Goal: Task Accomplishment & Management: Complete application form

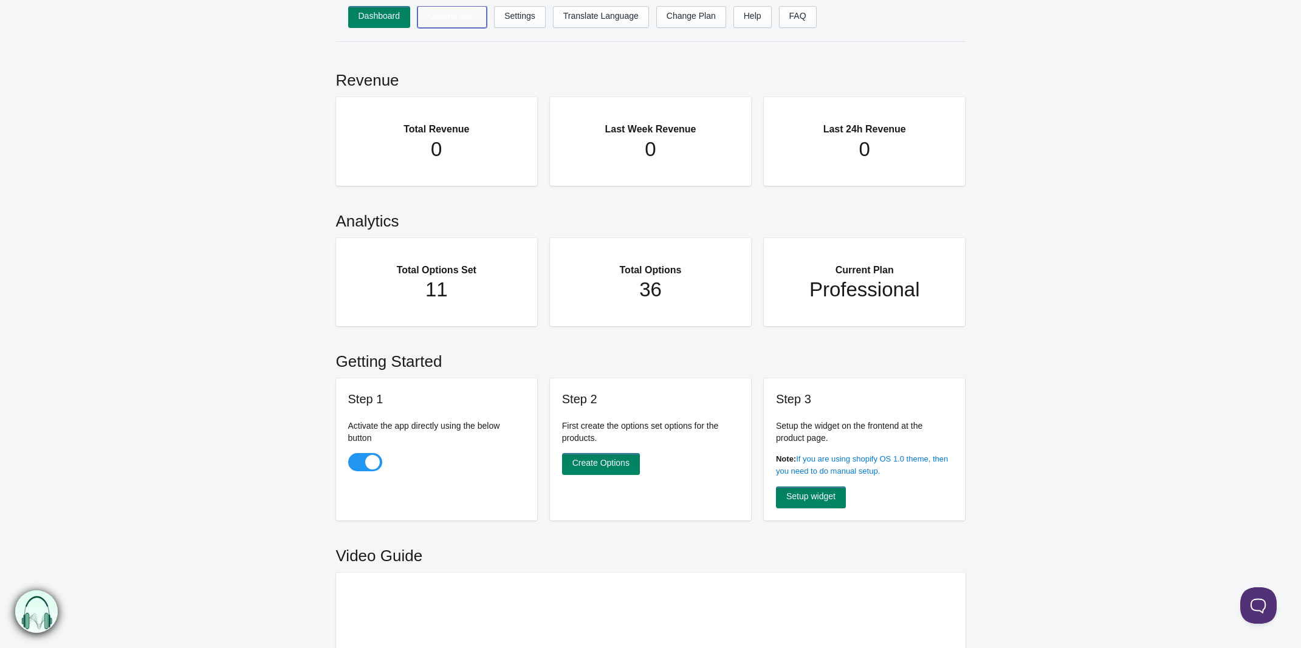
click at [448, 19] on link "Options Sets" at bounding box center [451, 17] width 69 height 22
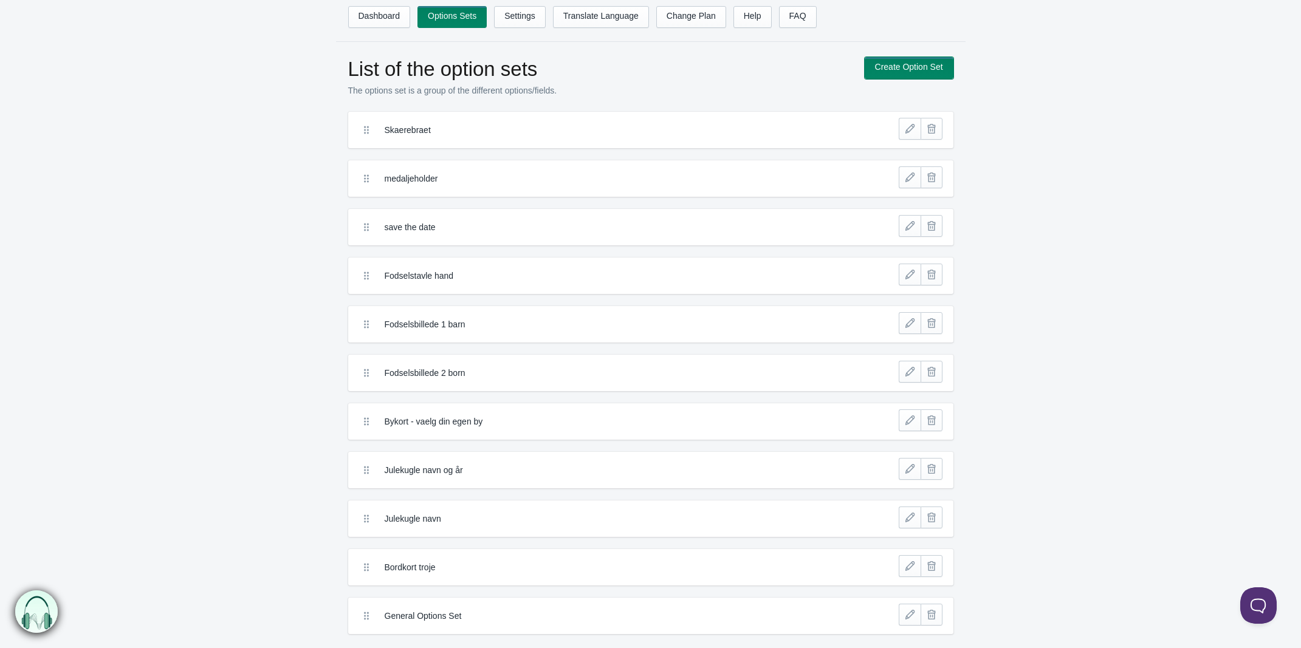
click at [909, 61] on link "Create Option Set" at bounding box center [909, 68] width 89 height 22
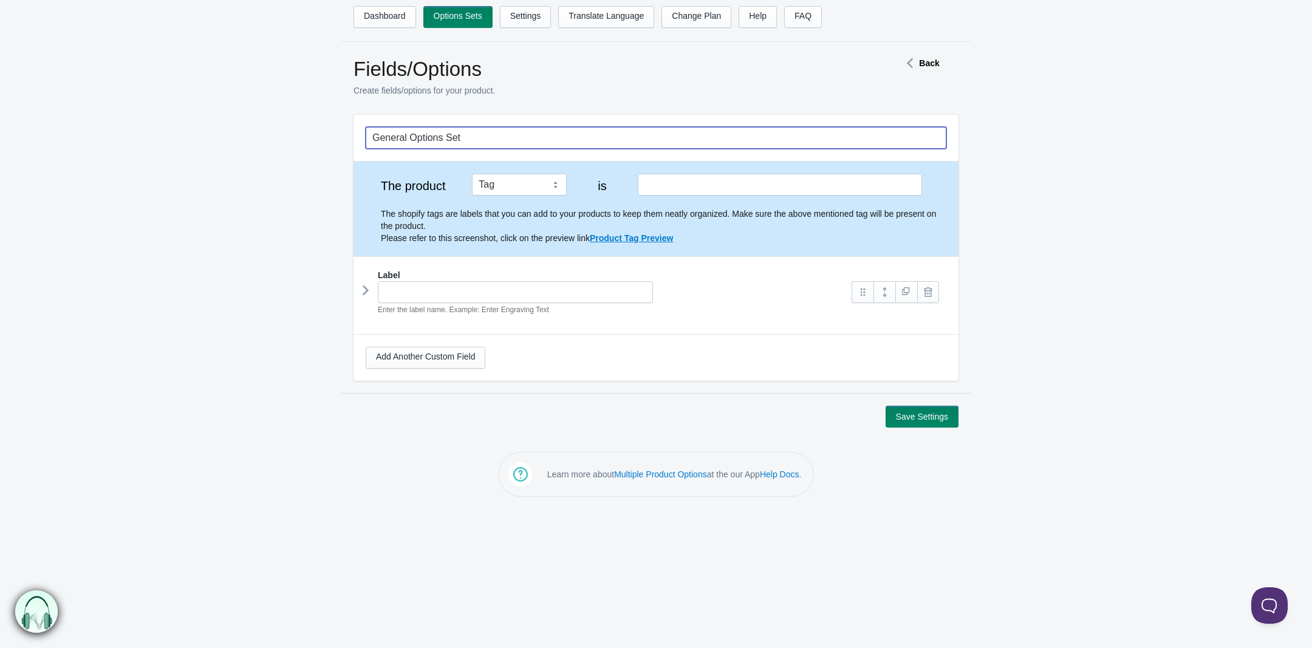
click at [468, 143] on input "General Options Set" at bounding box center [656, 138] width 581 height 22
drag, startPoint x: 490, startPoint y: 136, endPoint x: 196, endPoint y: 106, distance: 295.6
click at [196, 105] on div "Fields/Options Create fields/options for your product. Back General Options Set…" at bounding box center [656, 242] width 1312 height 371
type input "Postnummer og by"
click at [648, 183] on input "text" at bounding box center [780, 185] width 284 height 22
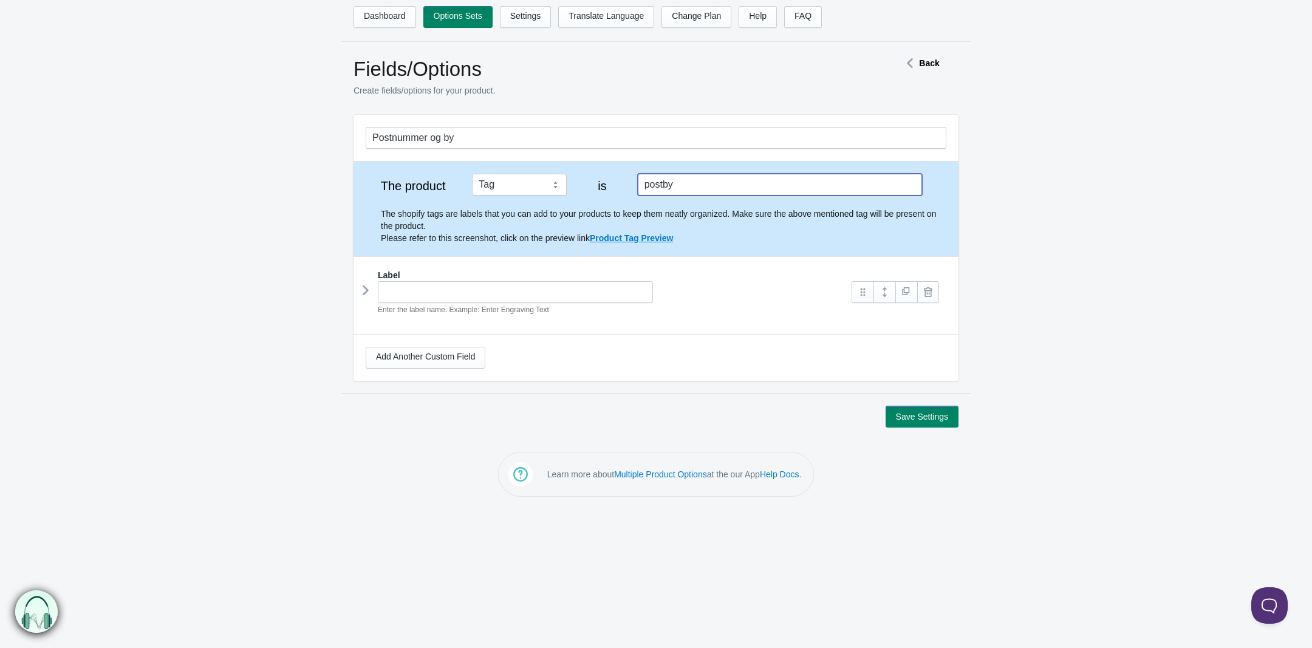
type input "postby"
click at [439, 298] on input "text" at bounding box center [515, 292] width 275 height 22
drag, startPoint x: 368, startPoint y: 289, endPoint x: 378, endPoint y: 289, distance: 10.3
click at [366, 289] on icon at bounding box center [366, 290] width 0 height 18
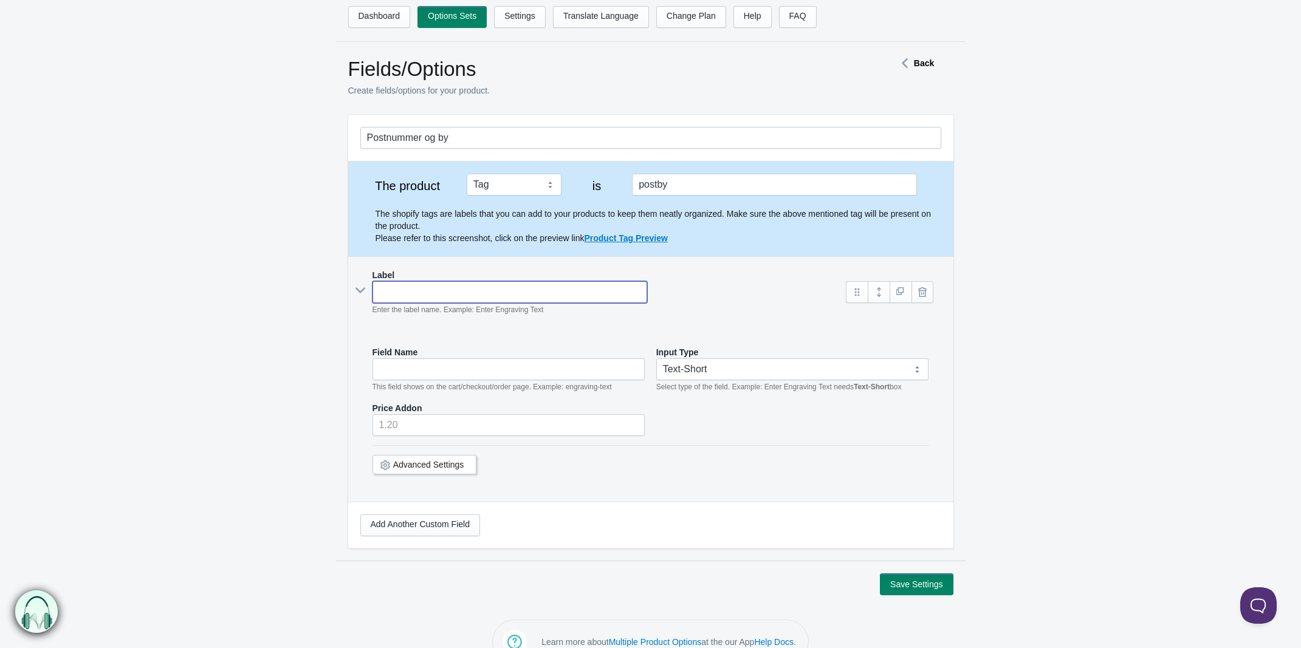
click at [393, 292] on input "text" at bounding box center [509, 292] width 275 height 22
type input "P"
type input "p"
type input "Po"
type input "po"
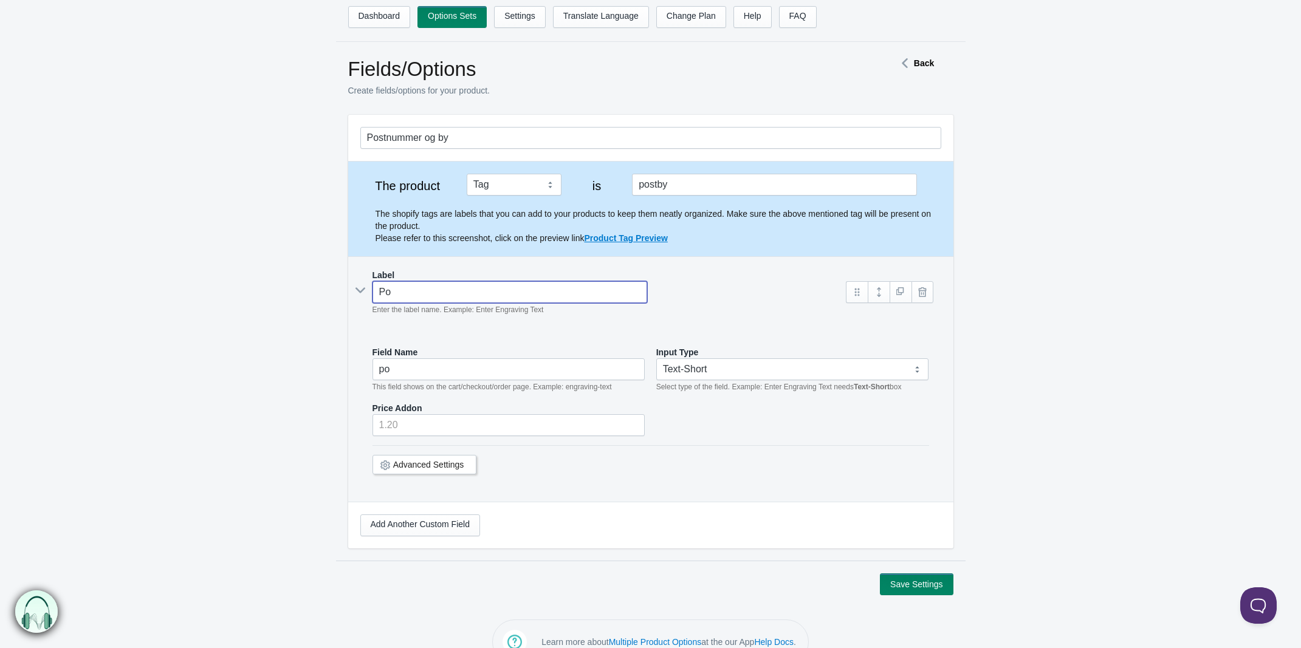
type input "Pos"
type input "pos"
type input "Post"
type input "post"
type input "Postn"
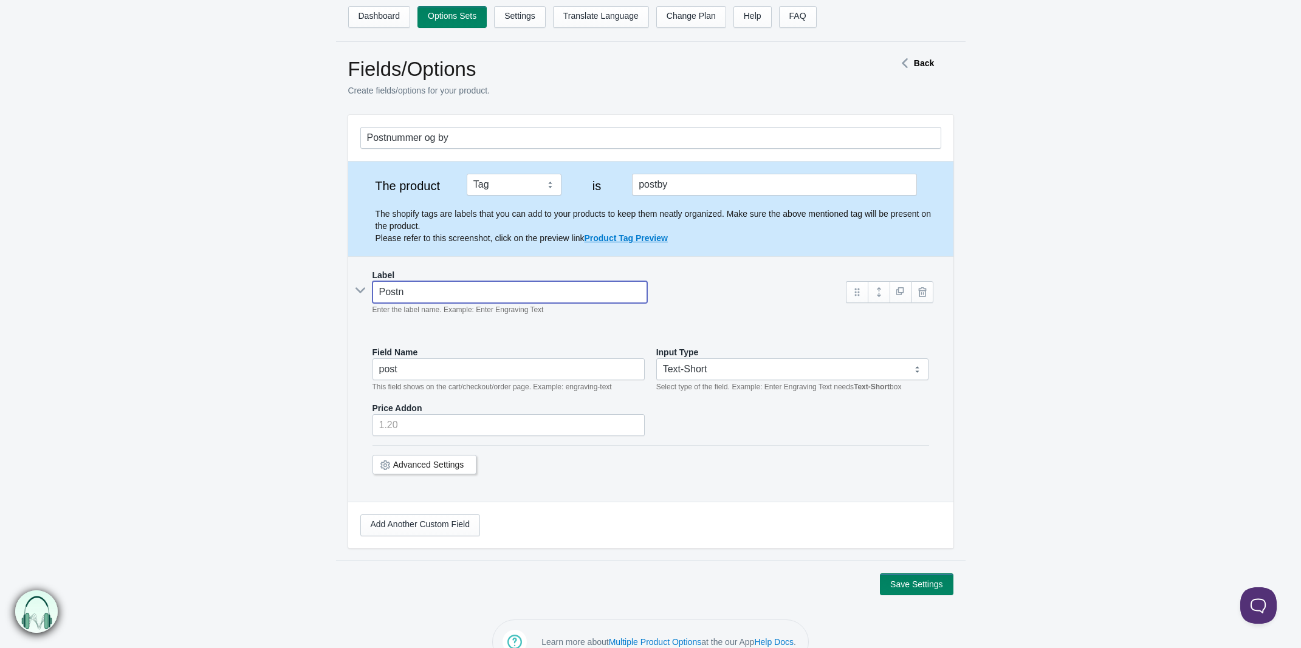
type input "postn"
type input "Postnu"
type input "postnu"
type input "Postnum"
type input "postnum"
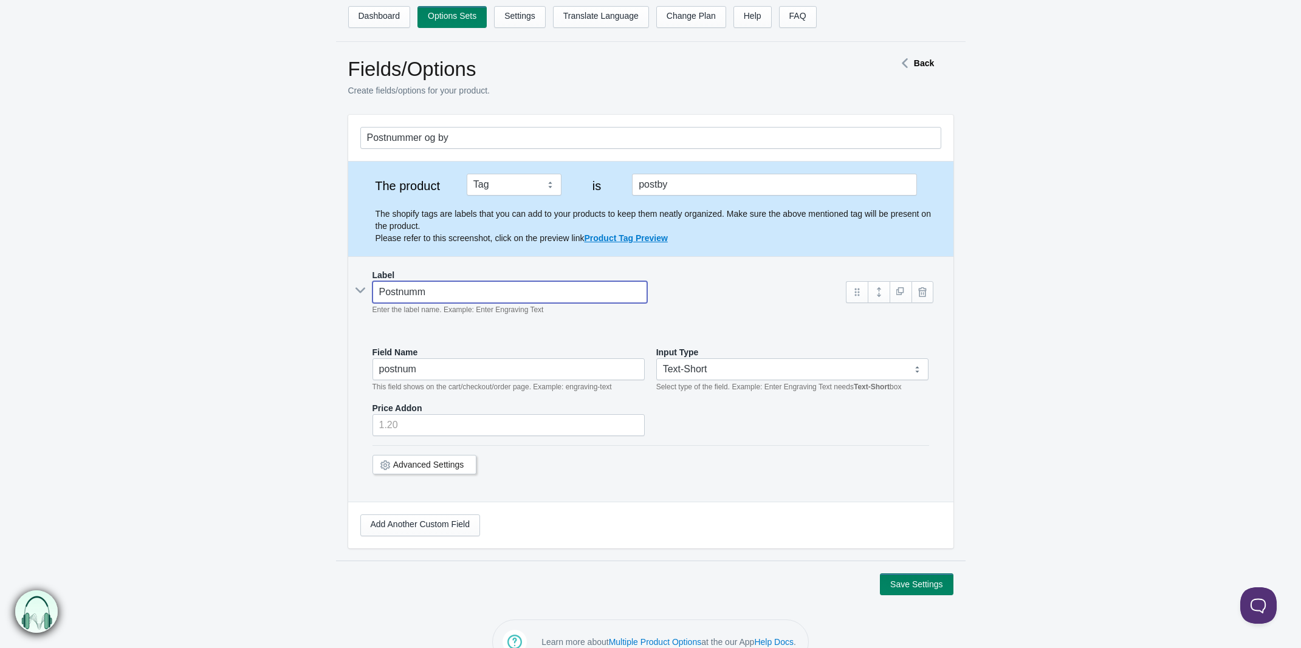
type input "Postnumme"
type input "postnumme"
type input "Postnummer"
type input "postnummer"
type input "Postnummer"
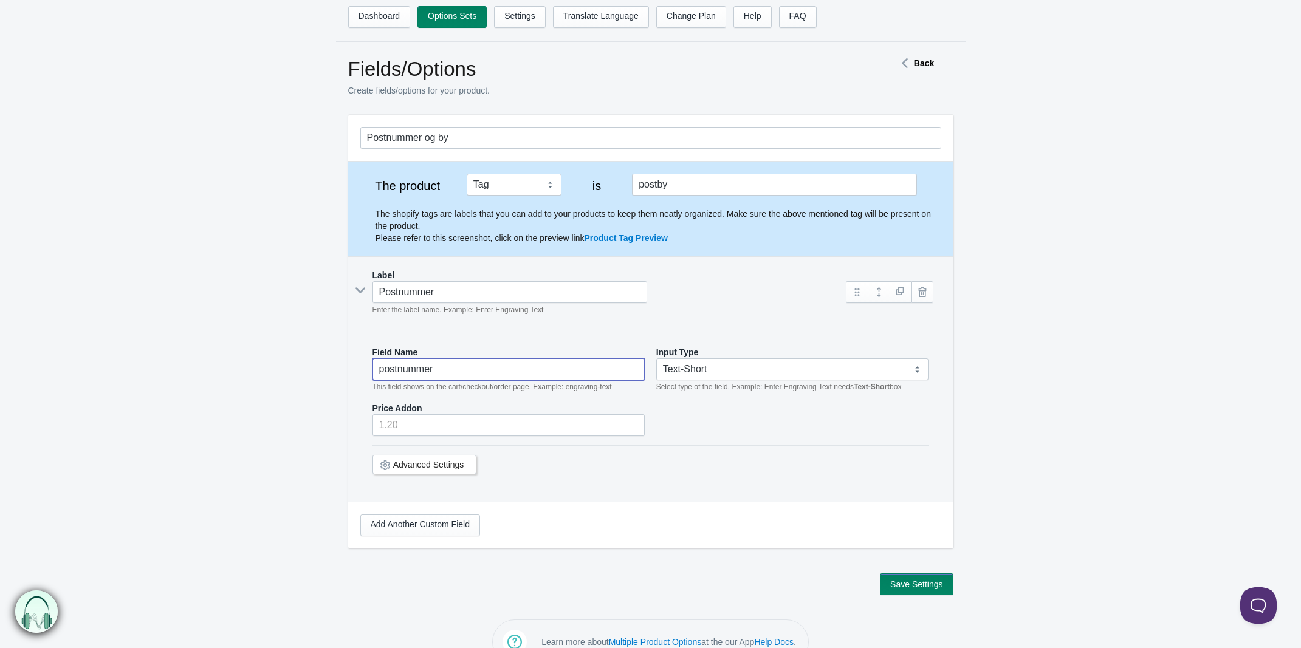
click at [450, 370] on input "postnummer" at bounding box center [508, 370] width 273 height 22
click at [405, 470] on link "Advanced Settings" at bounding box center [428, 465] width 71 height 10
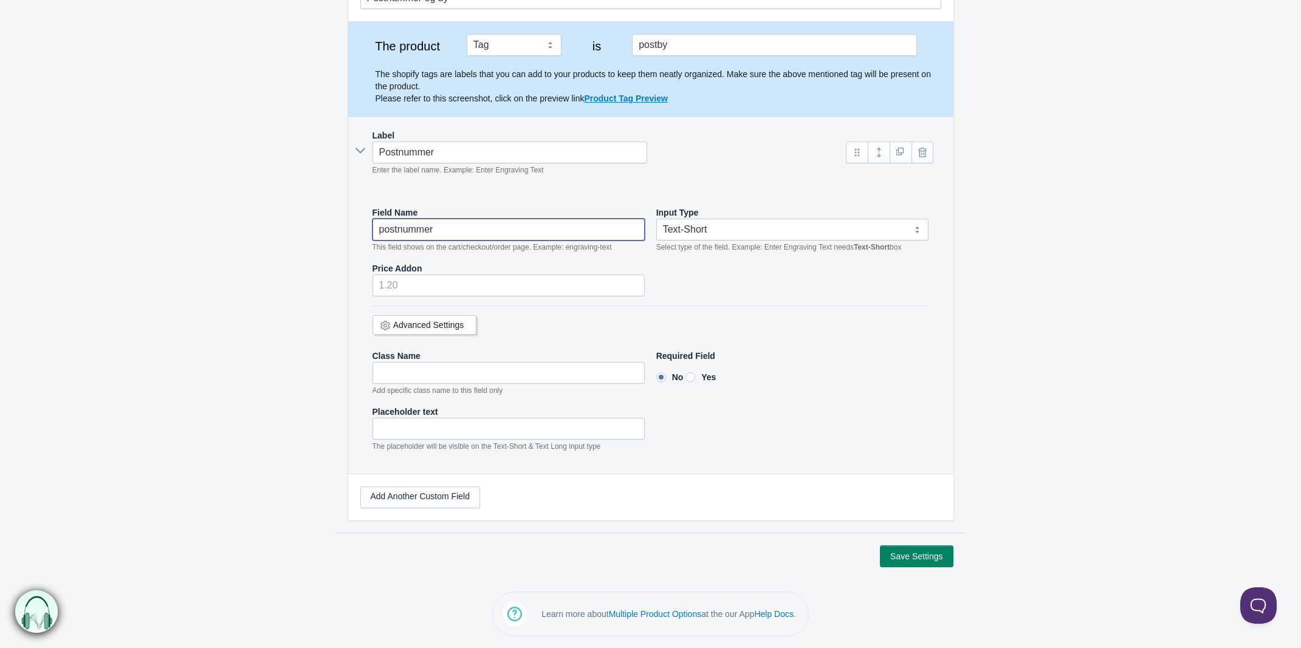
scroll to position [144, 0]
click at [393, 368] on input"] "text" at bounding box center [508, 373] width 273 height 22
click at [647, 408] on div "Placeholder text The placeholder will be visible on the Text-Short & Text Long …" at bounding box center [650, 428] width 557 height 47
click at [738, 407] on div "Placeholder text The placeholder will be visible on the Text-Short & Text Long …" at bounding box center [650, 428] width 557 height 47
click at [325, 429] on form "Postnummer og by The product Tag Vendor Type URL Handle All Products is postby …" at bounding box center [650, 270] width 1301 height 592
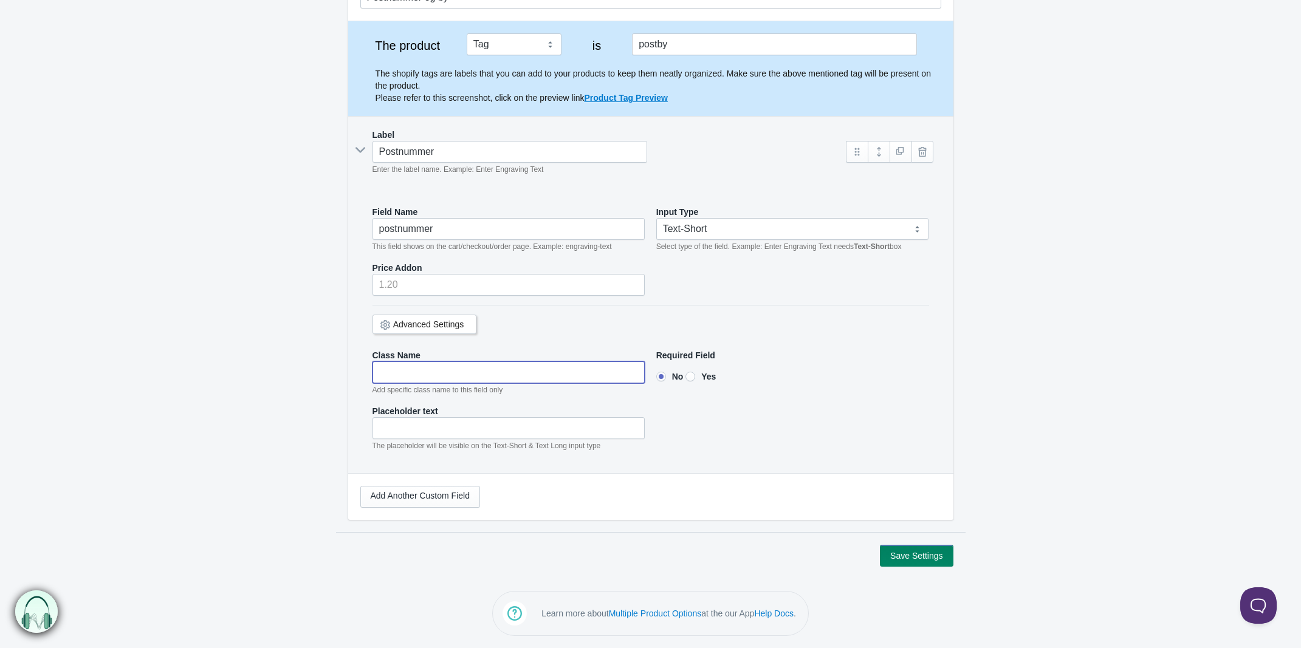
click at [441, 367] on input"] "text" at bounding box center [508, 373] width 273 height 22
type input"] "postnummer"
click at [429, 421] on input"] "text" at bounding box center [508, 428] width 273 height 22
type input"] "f.eks. 7080"
click at [420, 501] on link "Add Another Custom Field" at bounding box center [420, 497] width 120 height 22
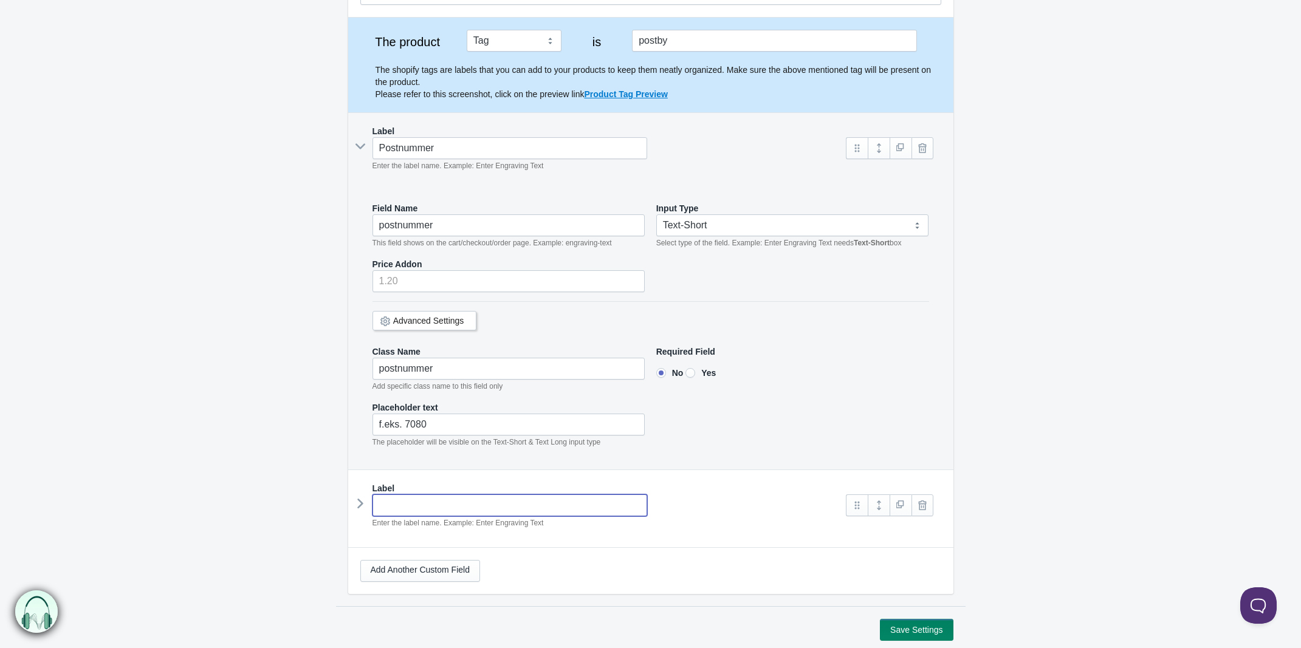
click at [400, 505] on input "text" at bounding box center [509, 506] width 275 height 22
click at [360, 506] on icon at bounding box center [360, 504] width 0 height 18
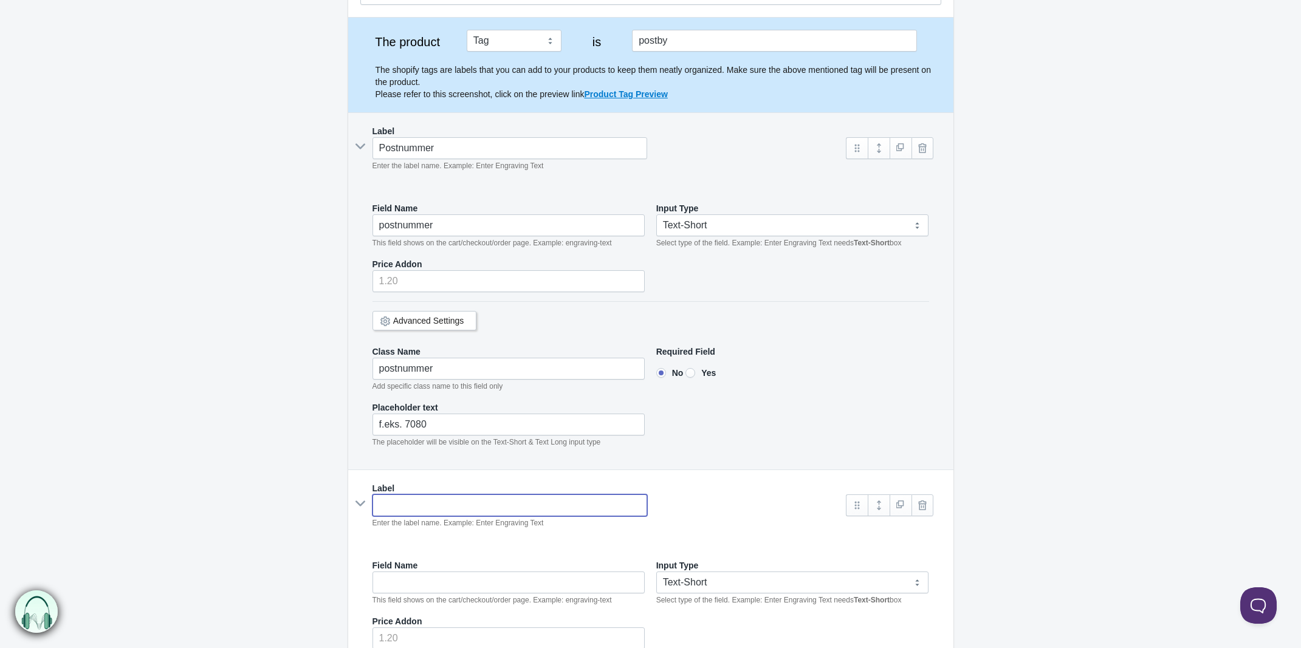
click at [383, 505] on input "text" at bounding box center [509, 506] width 275 height 22
type input "B"
type input "b"
type input "By"
type input "by"
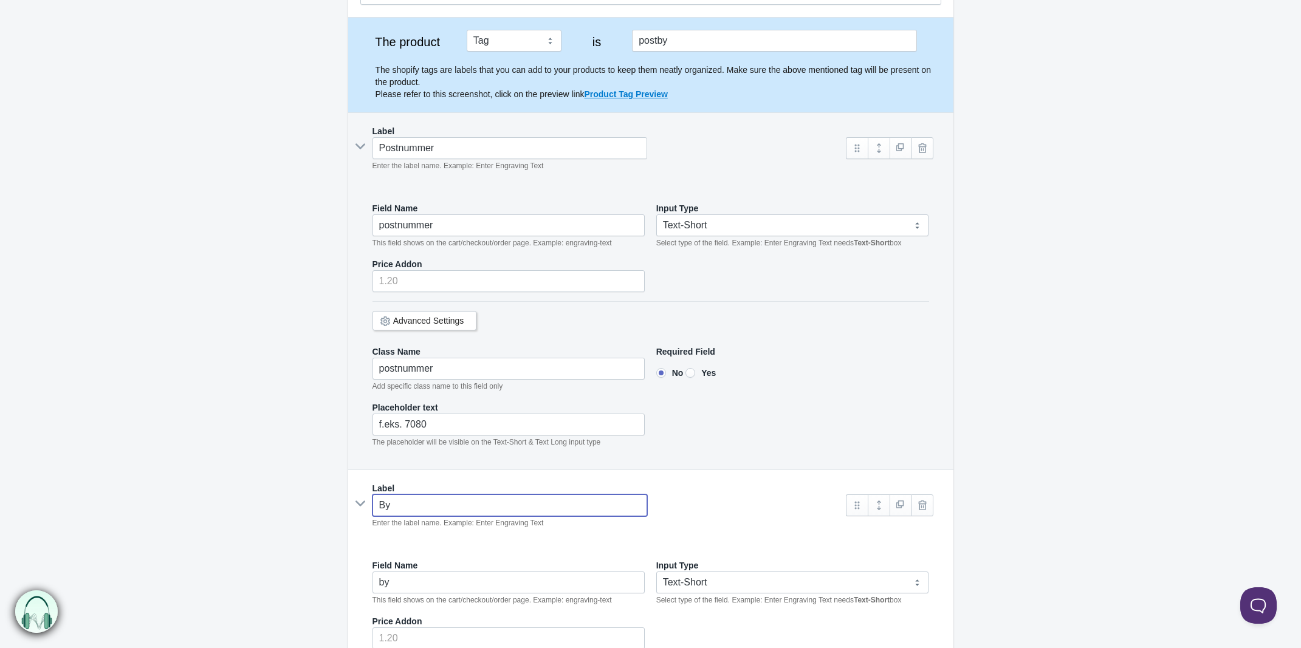
type input "Byn"
type input "byn"
type input "Byna"
type input "byna"
type input "Bynavn"
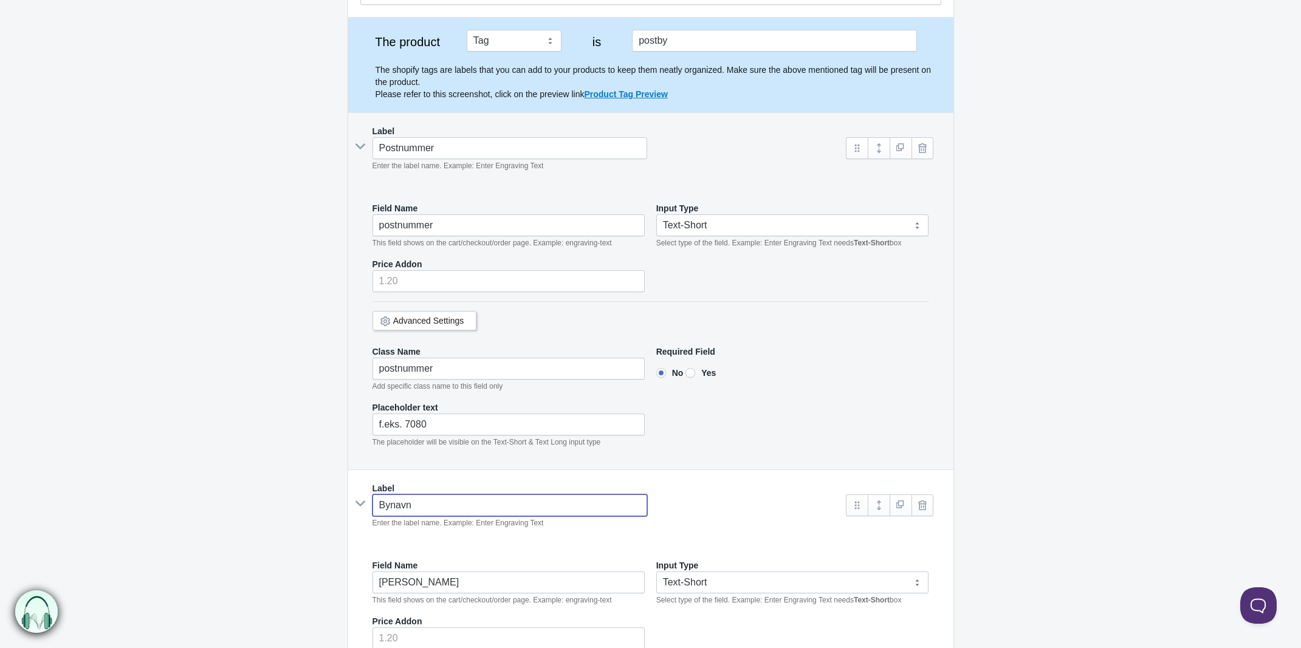
type input "bynavn"
type input "Bynavn"
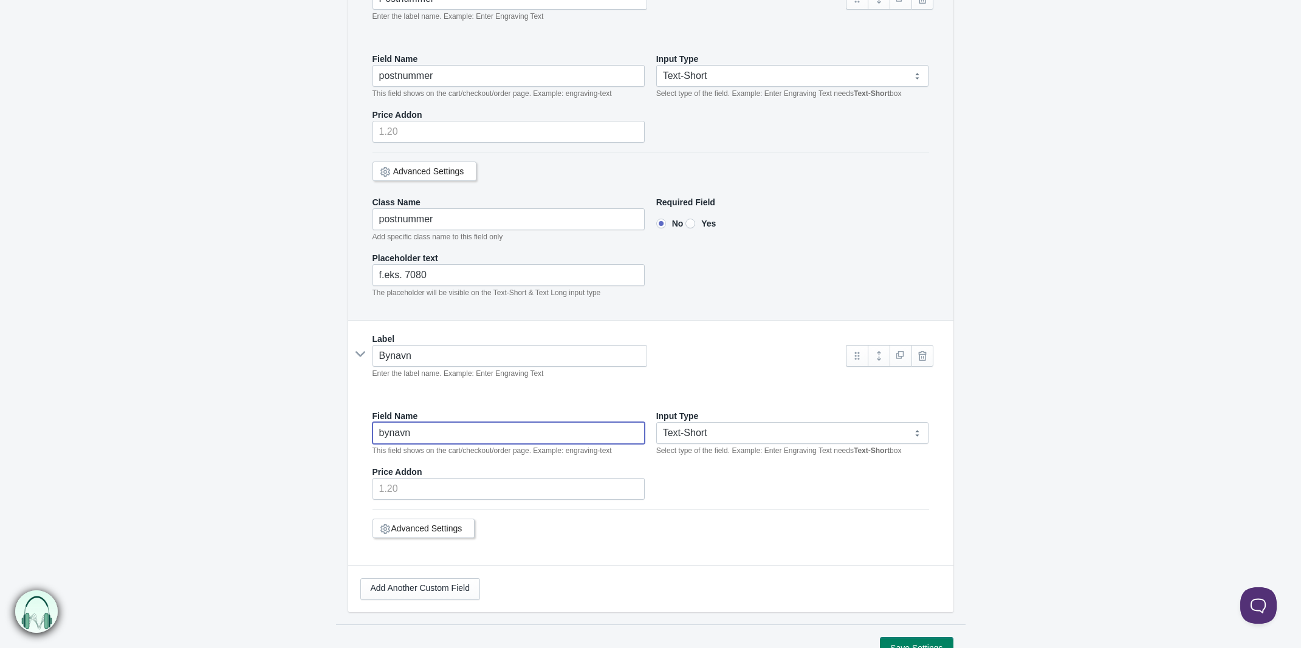
scroll to position [295, 0]
click at [415, 529] on link "Advanced Settings" at bounding box center [426, 527] width 71 height 10
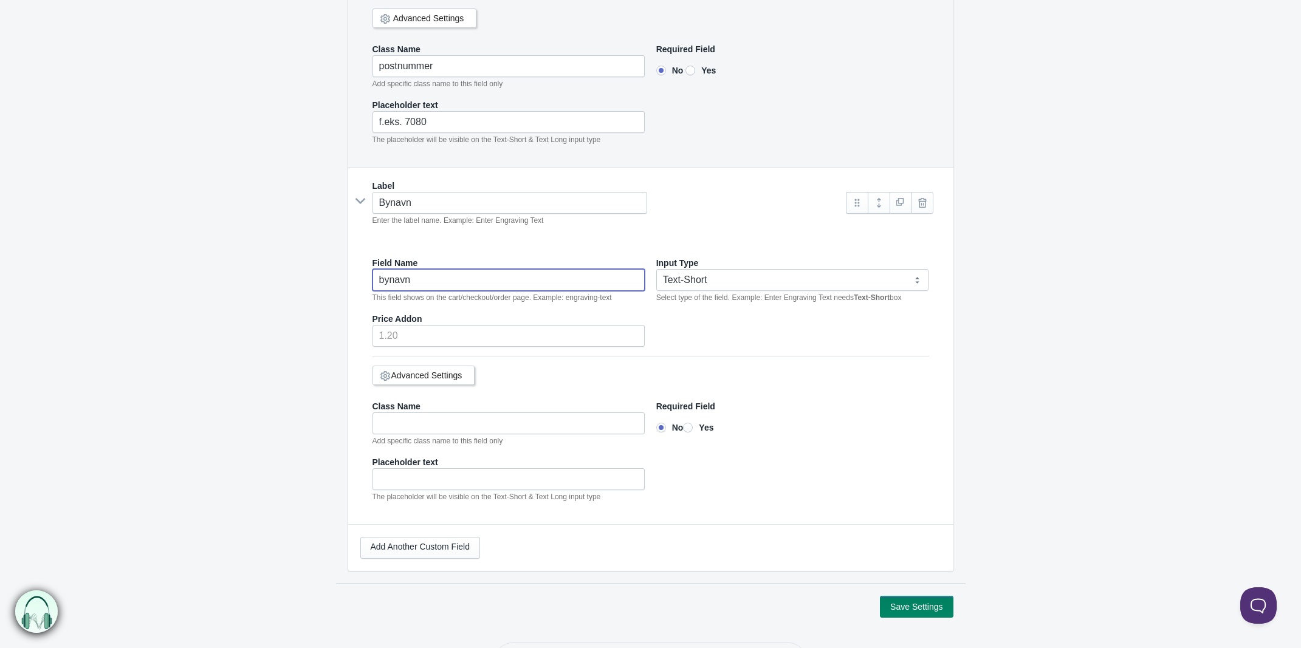
scroll to position [447, 0]
click at [693, 432] on input"] "Yes" at bounding box center [688, 427] width 10 height 10
radio input"] "true"
click at [691, 72] on input"] "Yes" at bounding box center [690, 70] width 10 height 10
radio input"] "true"
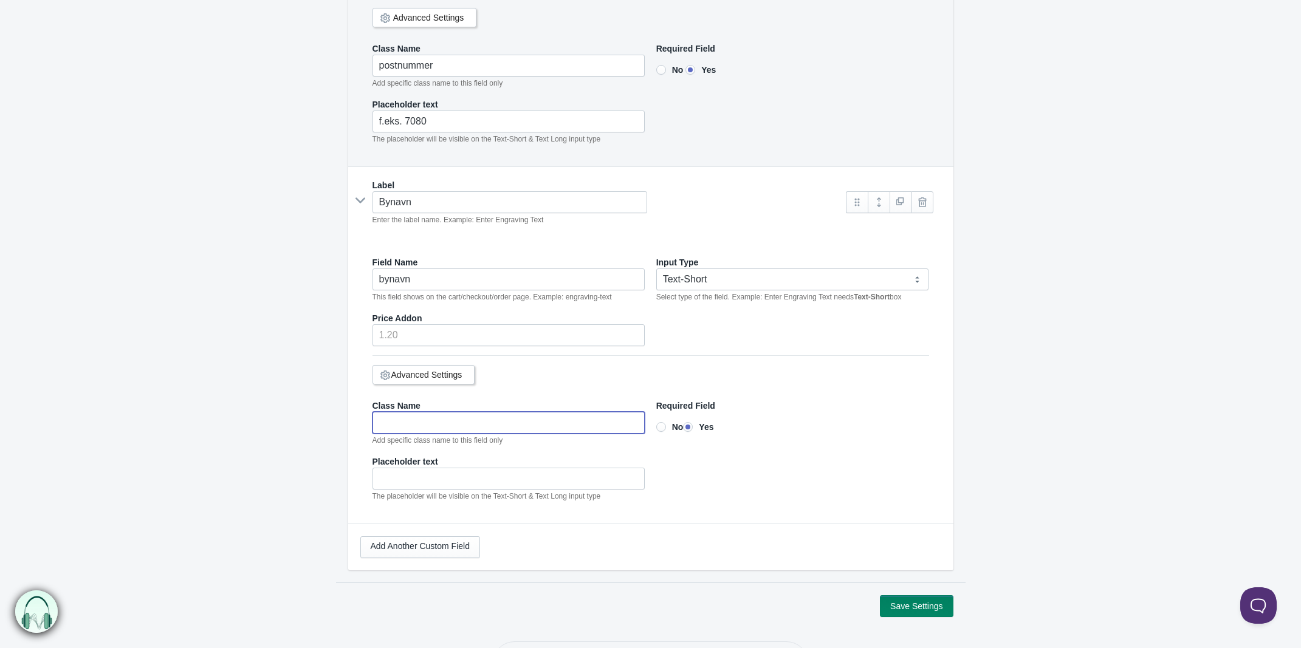
click at [427, 426] on input"] "text" at bounding box center [508, 423] width 273 height 22
click at [520, 434] on input"] "text" at bounding box center [508, 423] width 273 height 22
type input"] "*"
click at [451, 73] on input"] "postnummer" at bounding box center [508, 66] width 273 height 22
drag, startPoint x: 471, startPoint y: 67, endPoint x: 277, endPoint y: 55, distance: 194.3
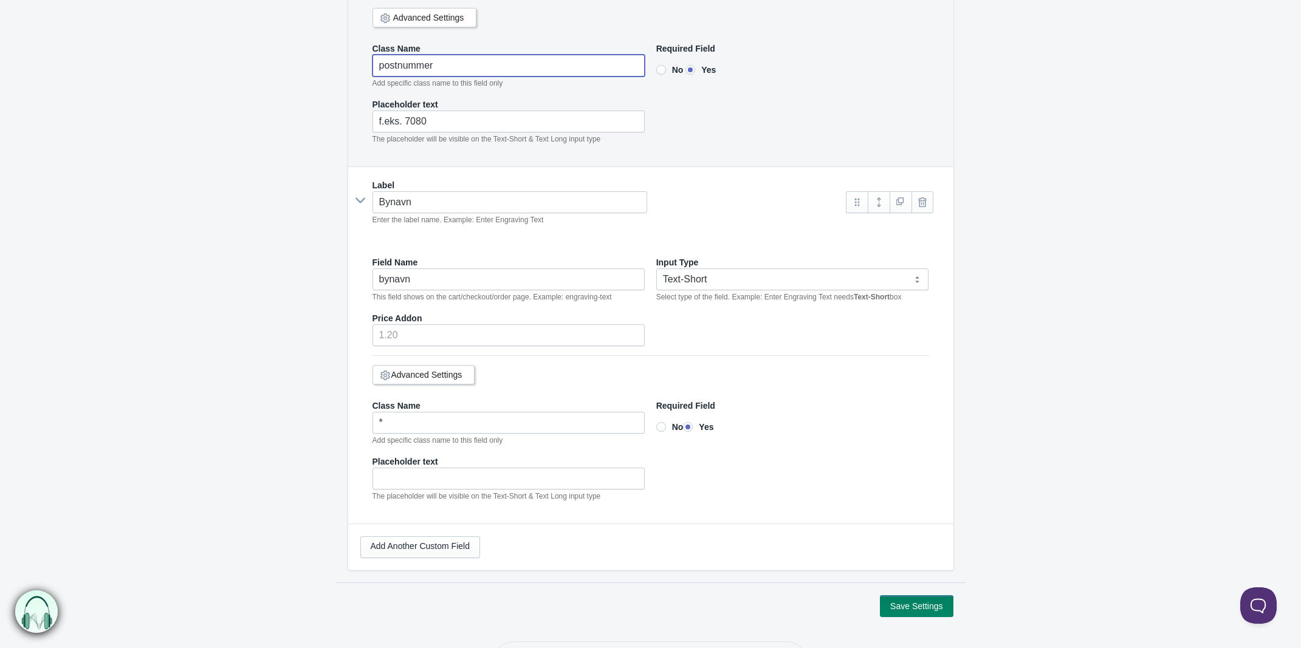
click at [277, 55] on form "Postnummer og by The product Tag Vendor Type URL Handle All Products is postby …" at bounding box center [650, 143] width 1301 height 950
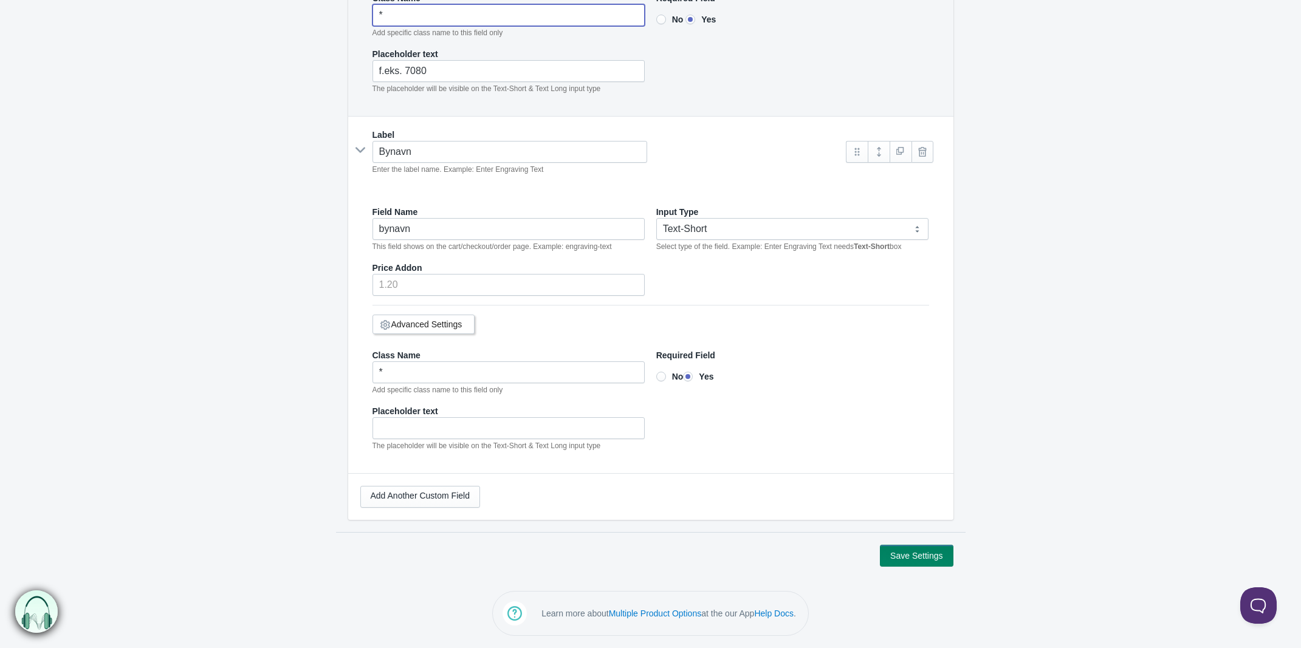
scroll to position [504, 0]
type input"] "*"
click at [397, 422] on input"] "text" at bounding box center [508, 428] width 273 height 22
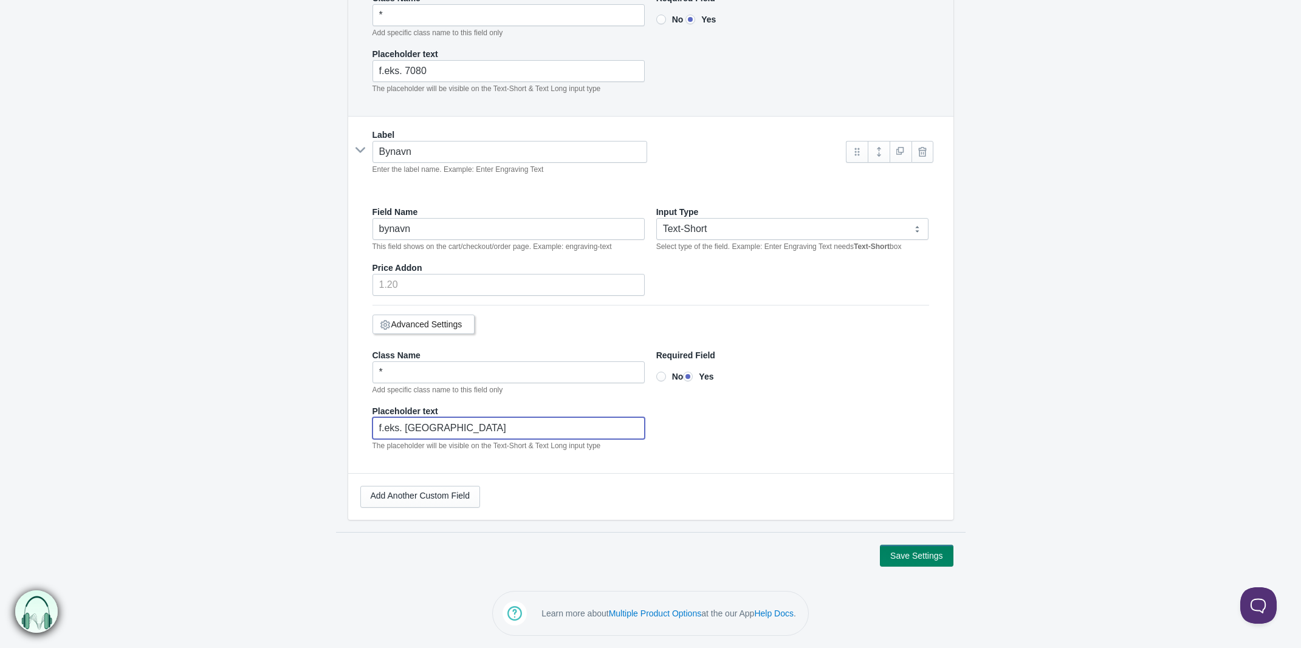
type input"] "f.eks. [GEOGRAPHIC_DATA]"
click at [905, 554] on button "Save Settings" at bounding box center [916, 556] width 73 height 22
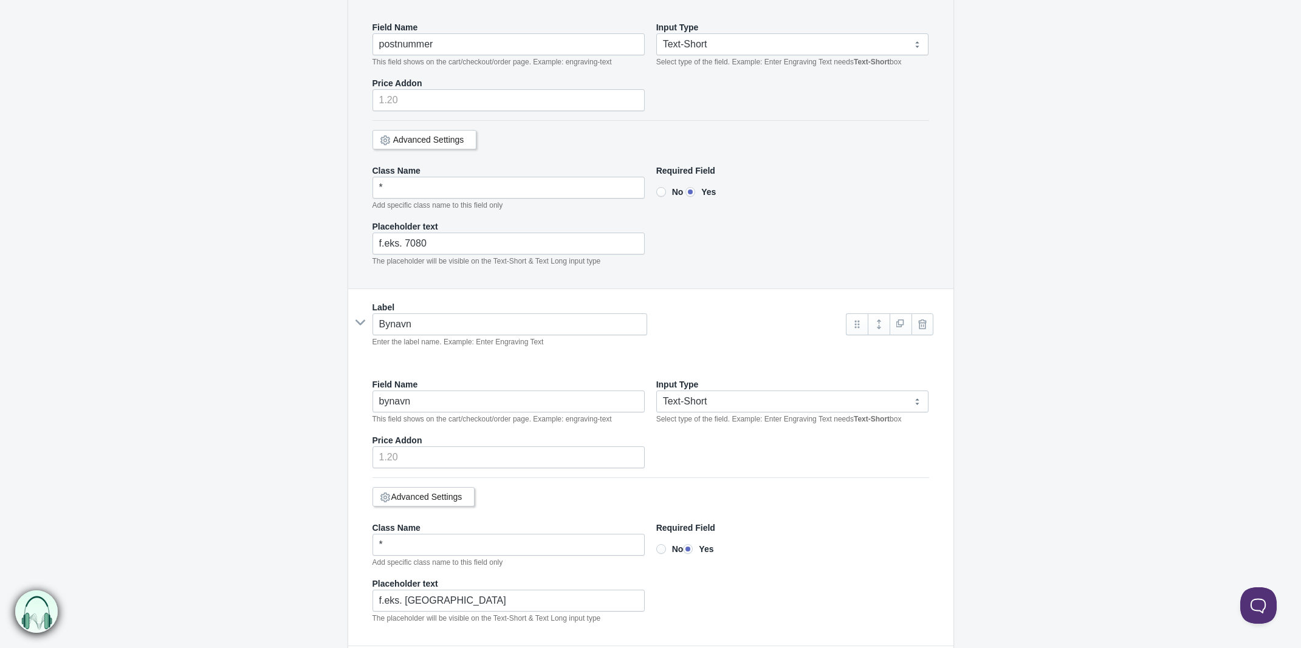
scroll to position [205, 0]
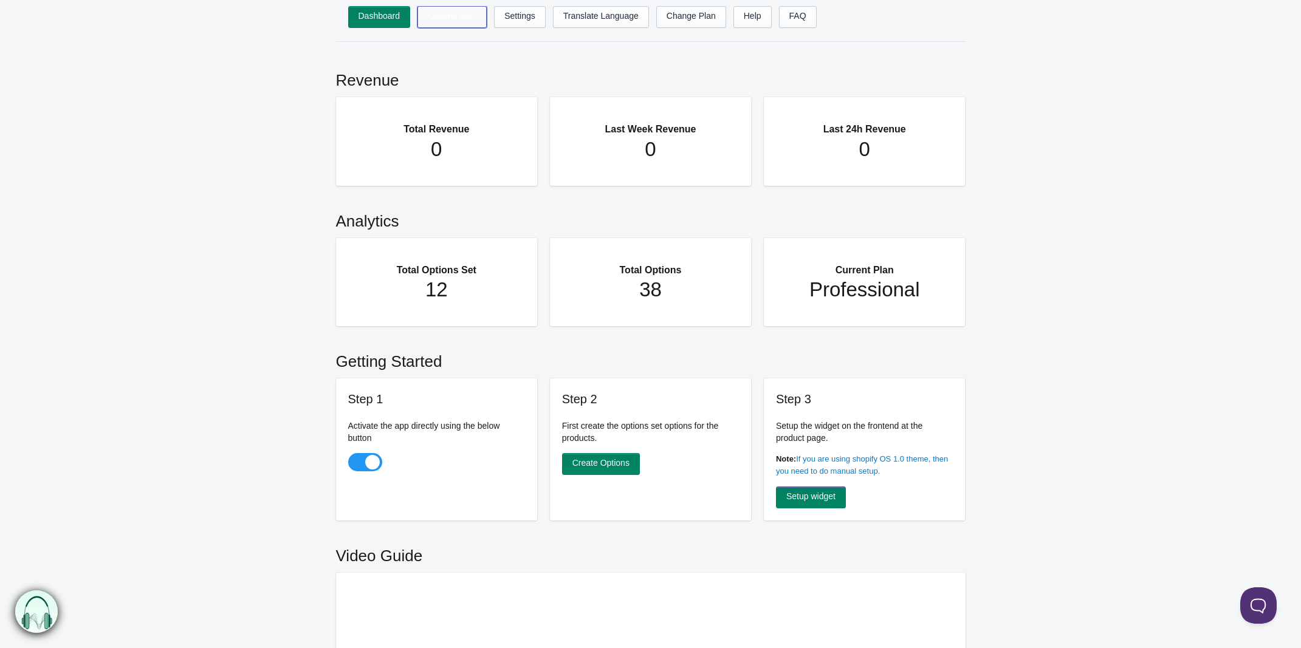
click at [451, 10] on link "Options Sets" at bounding box center [451, 17] width 69 height 22
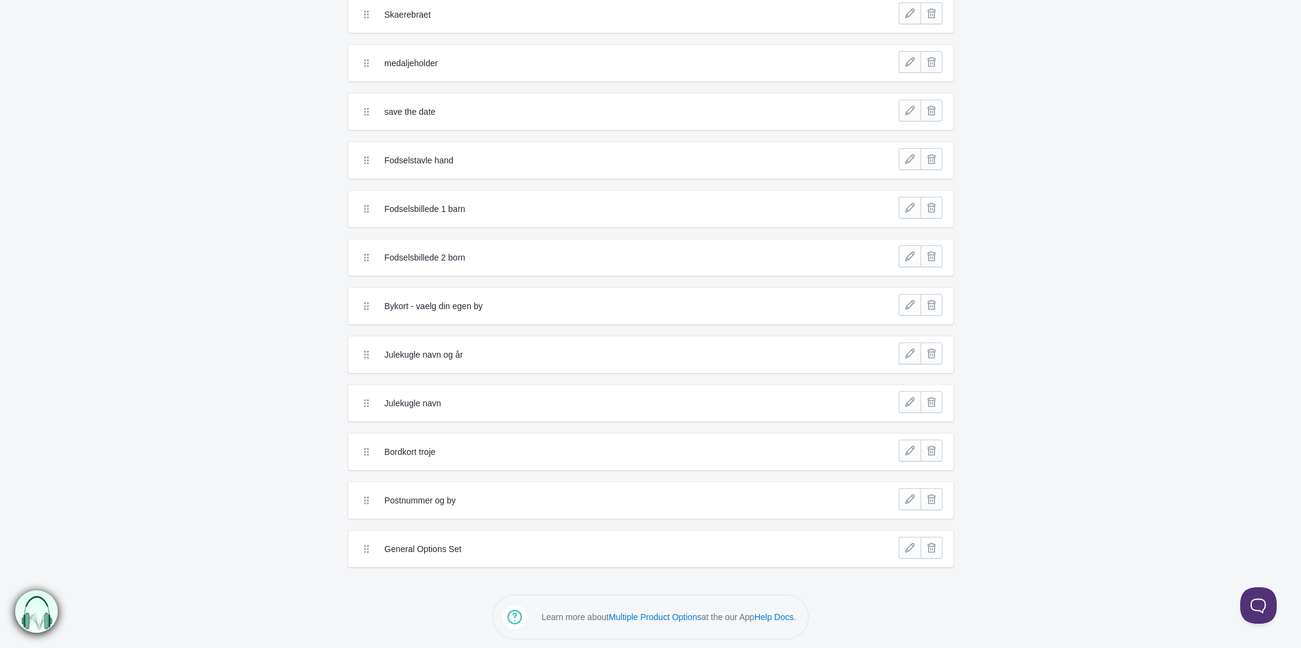
scroll to position [119, 0]
click at [914, 301] on link at bounding box center [910, 301] width 22 height 22
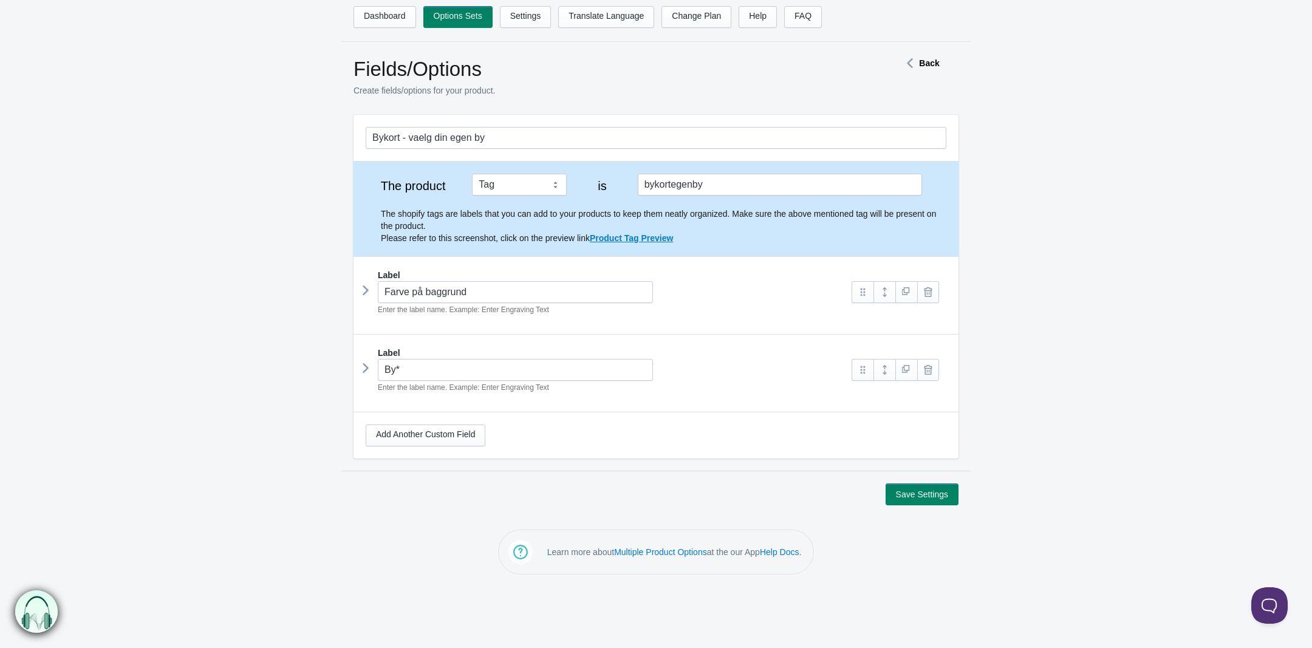
click at [366, 374] on icon at bounding box center [366, 368] width 0 height 18
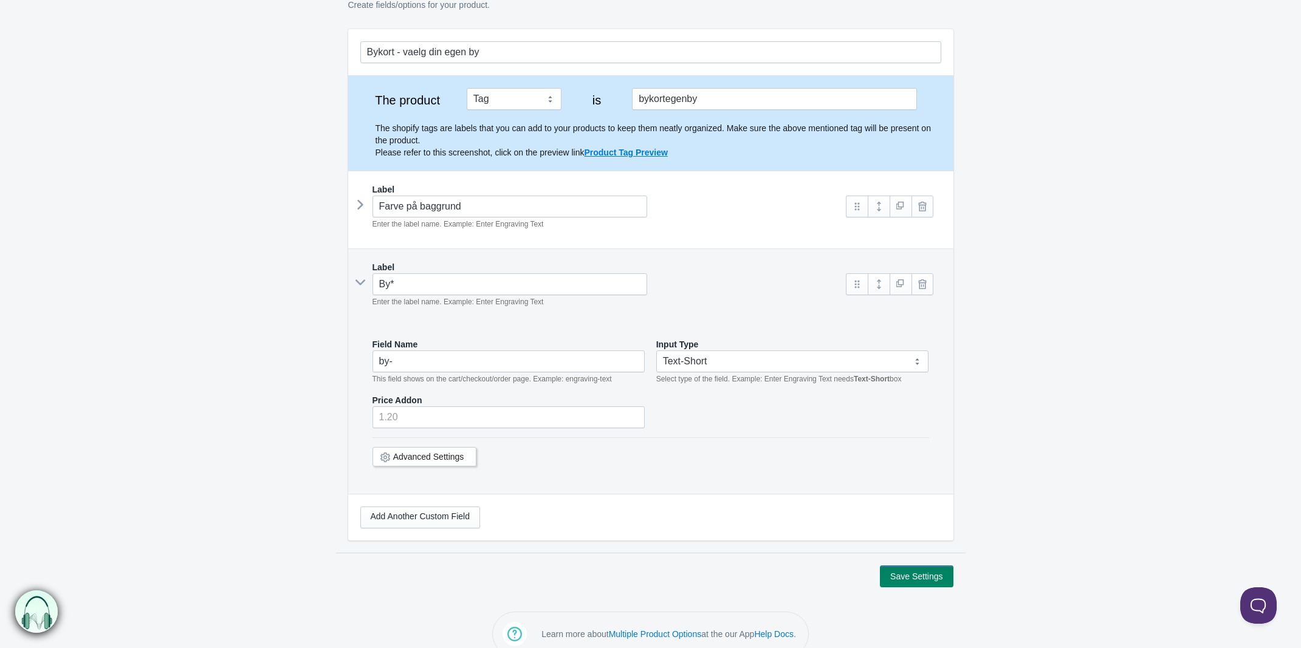
scroll to position [110, 0]
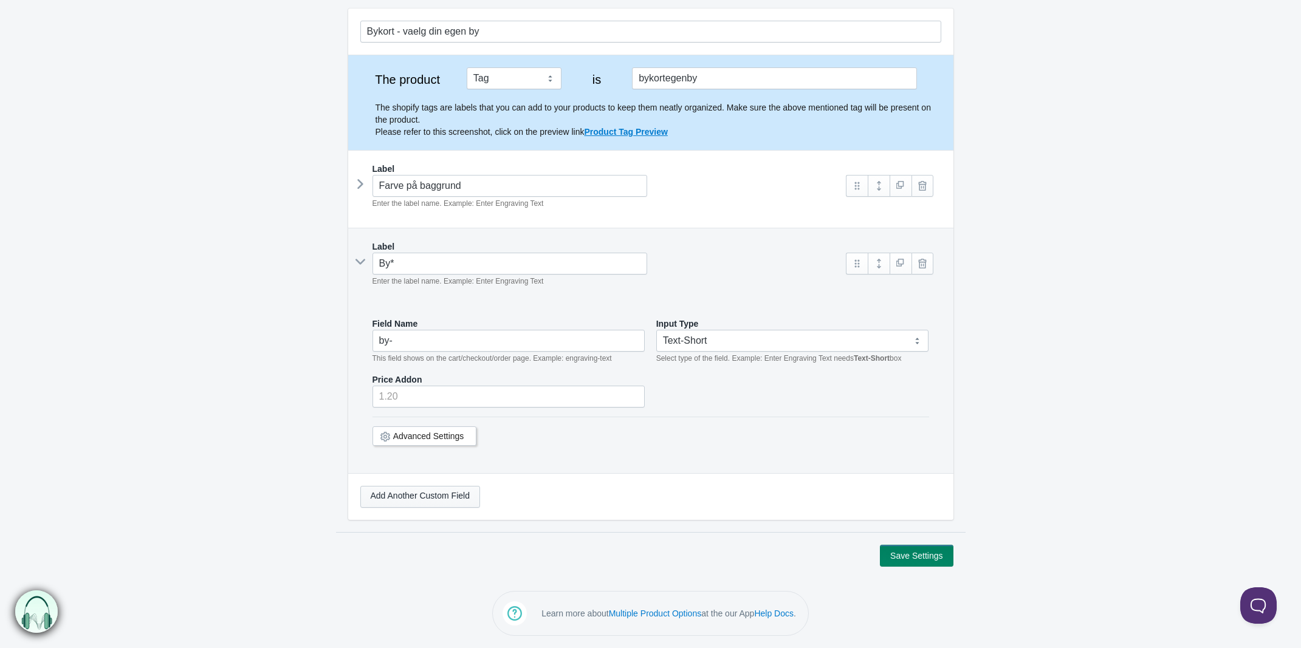
click at [431, 499] on link "Add Another Custom Field" at bounding box center [420, 497] width 120 height 22
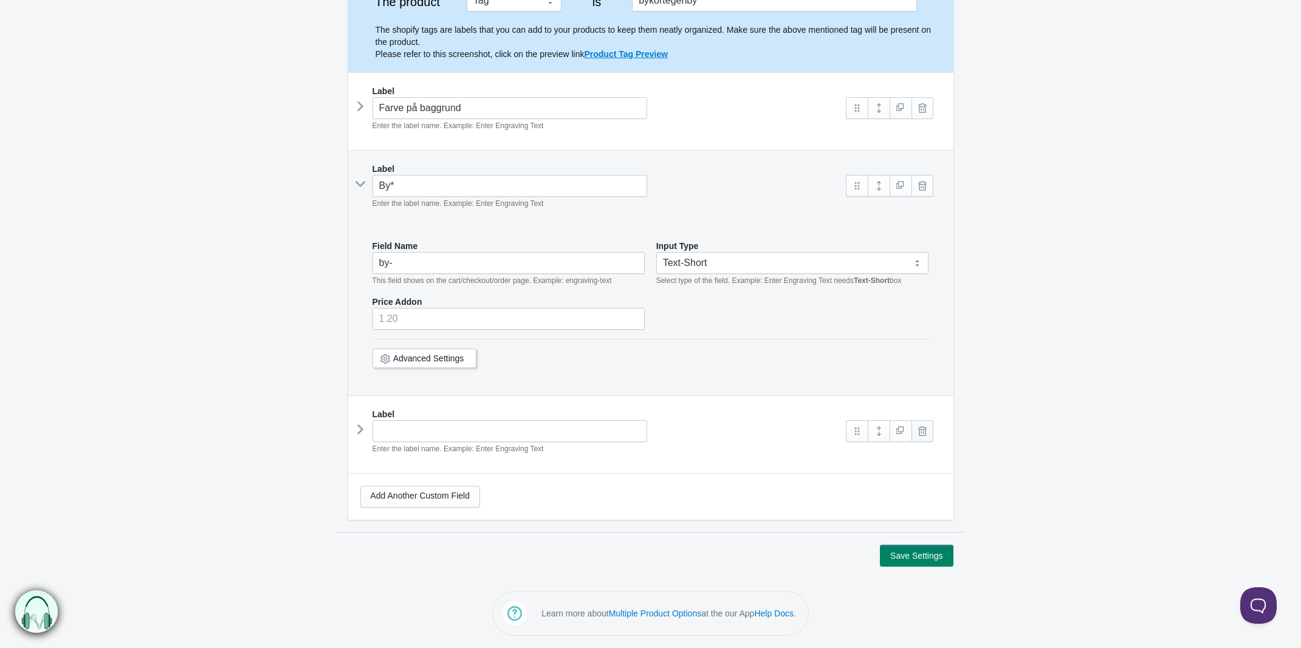
click at [919, 429] on link at bounding box center [922, 431] width 22 height 22
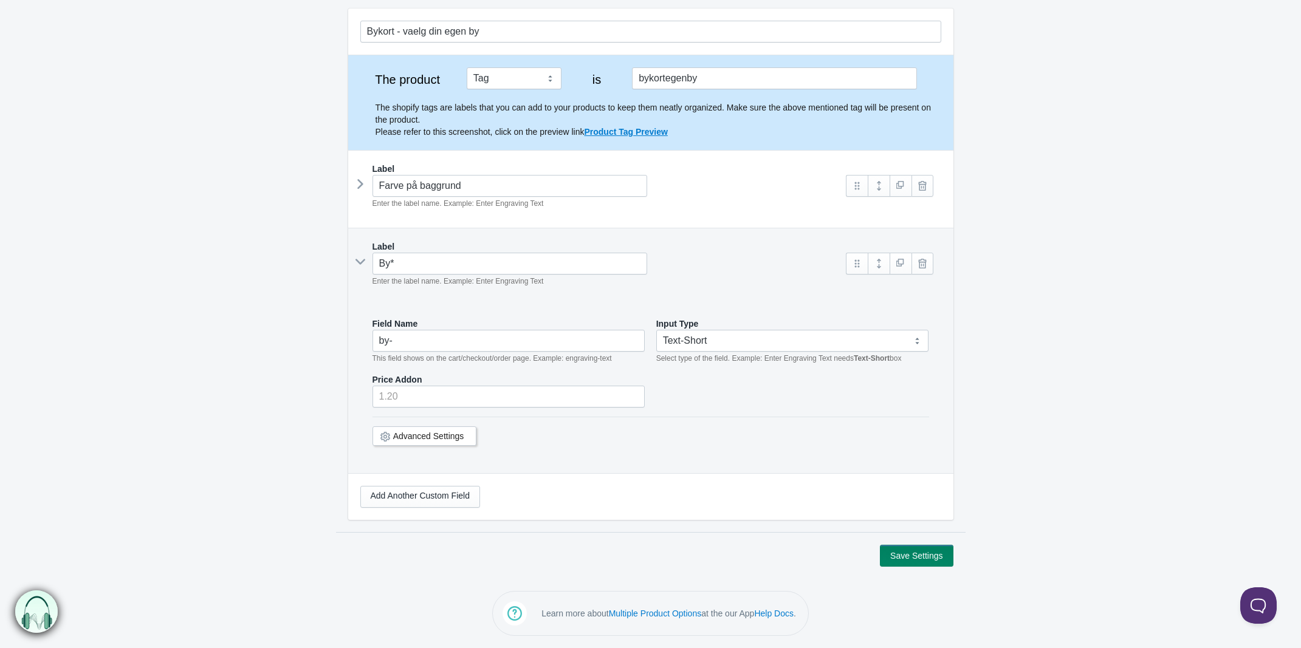
click at [360, 186] on icon at bounding box center [360, 184] width 0 height 18
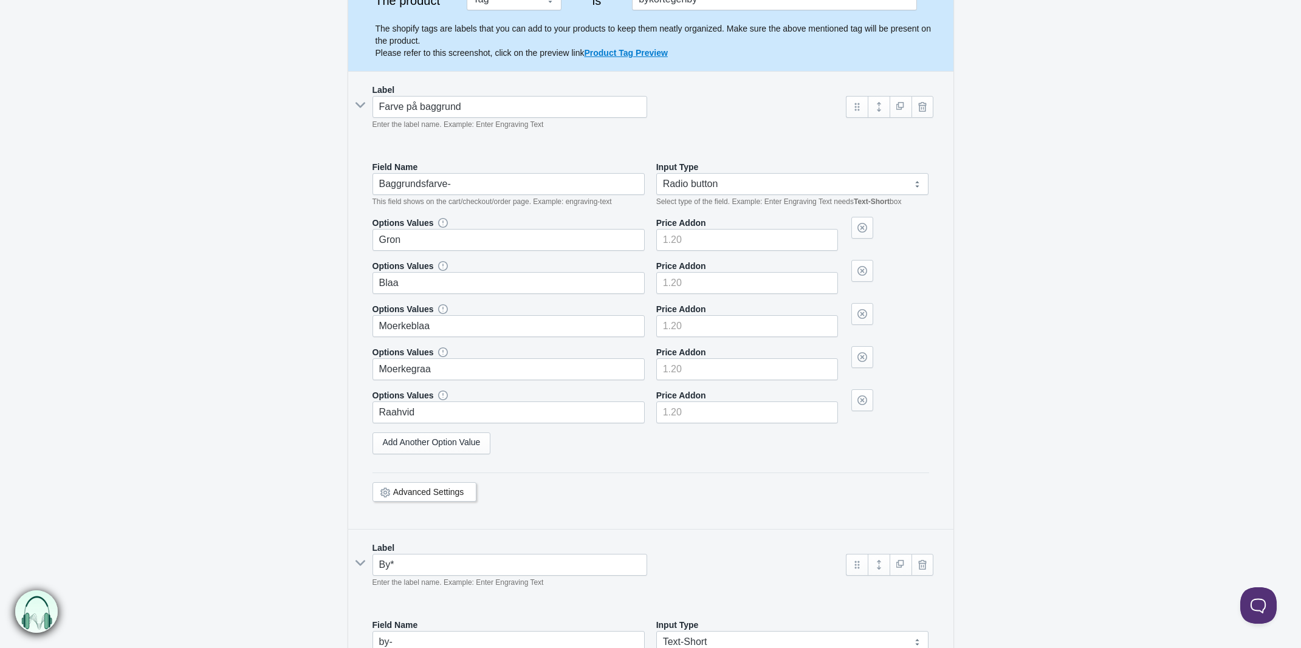
click at [359, 105] on icon at bounding box center [360, 105] width 18 height 0
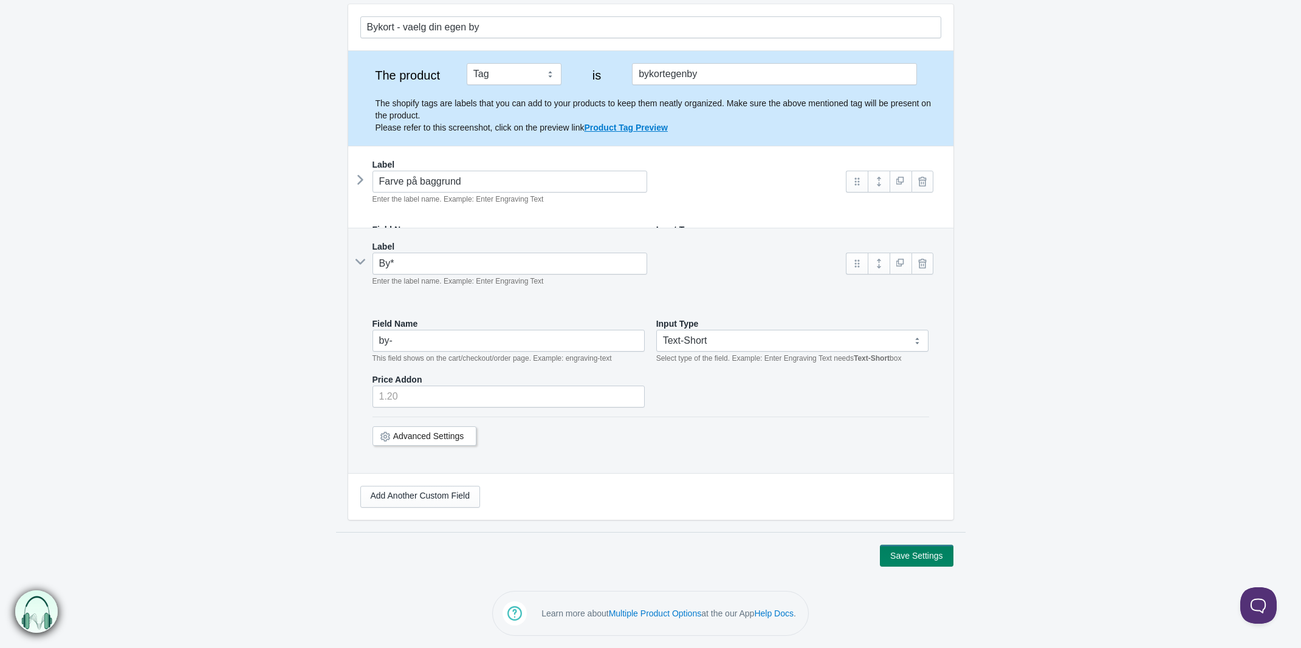
scroll to position [110, 0]
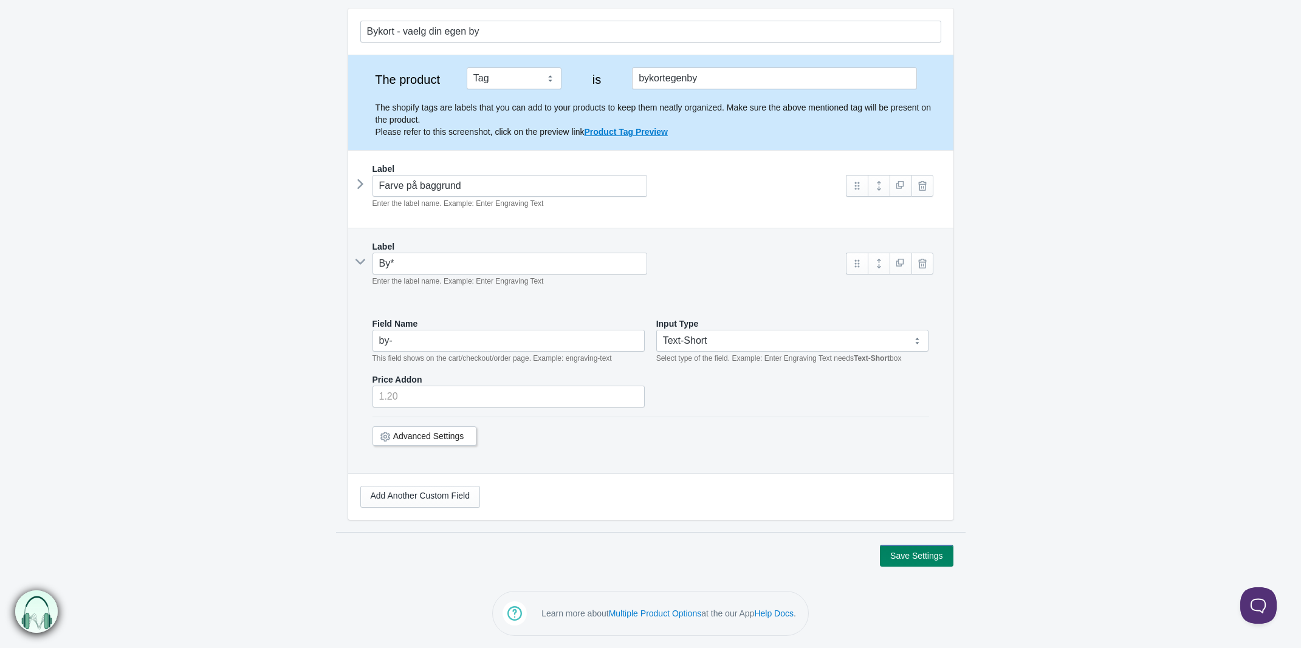
click at [429, 434] on link "Advanced Settings" at bounding box center [428, 436] width 71 height 10
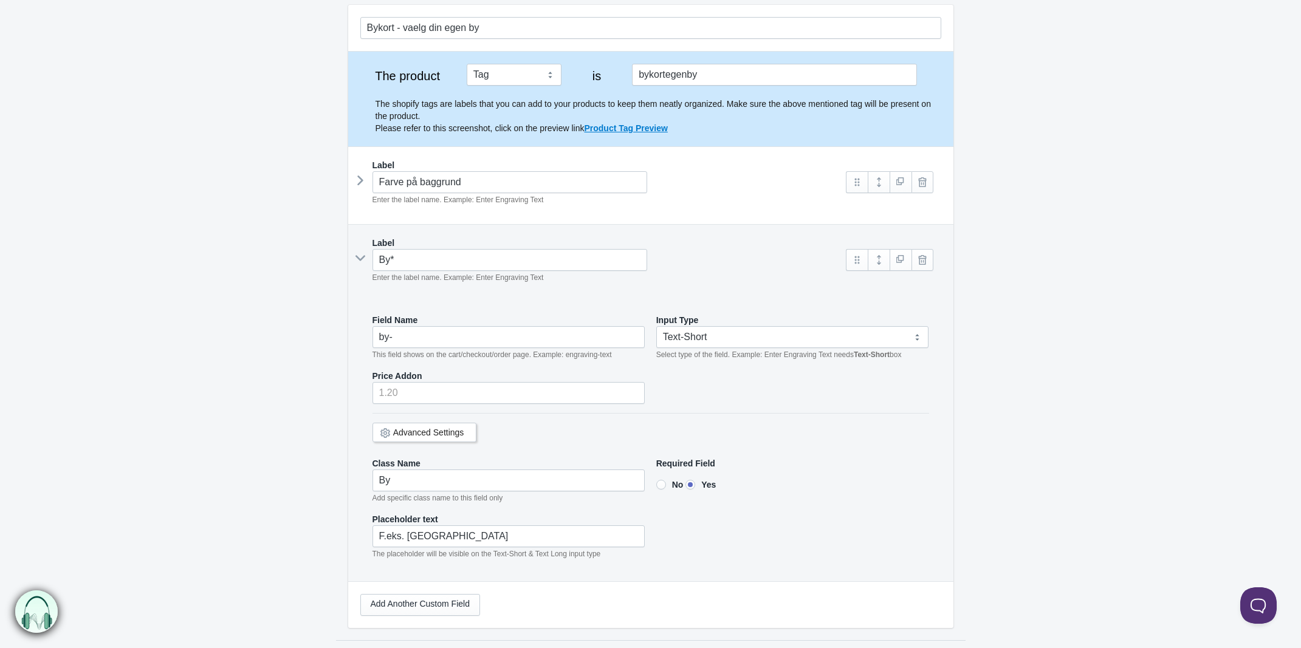
scroll to position [0, 0]
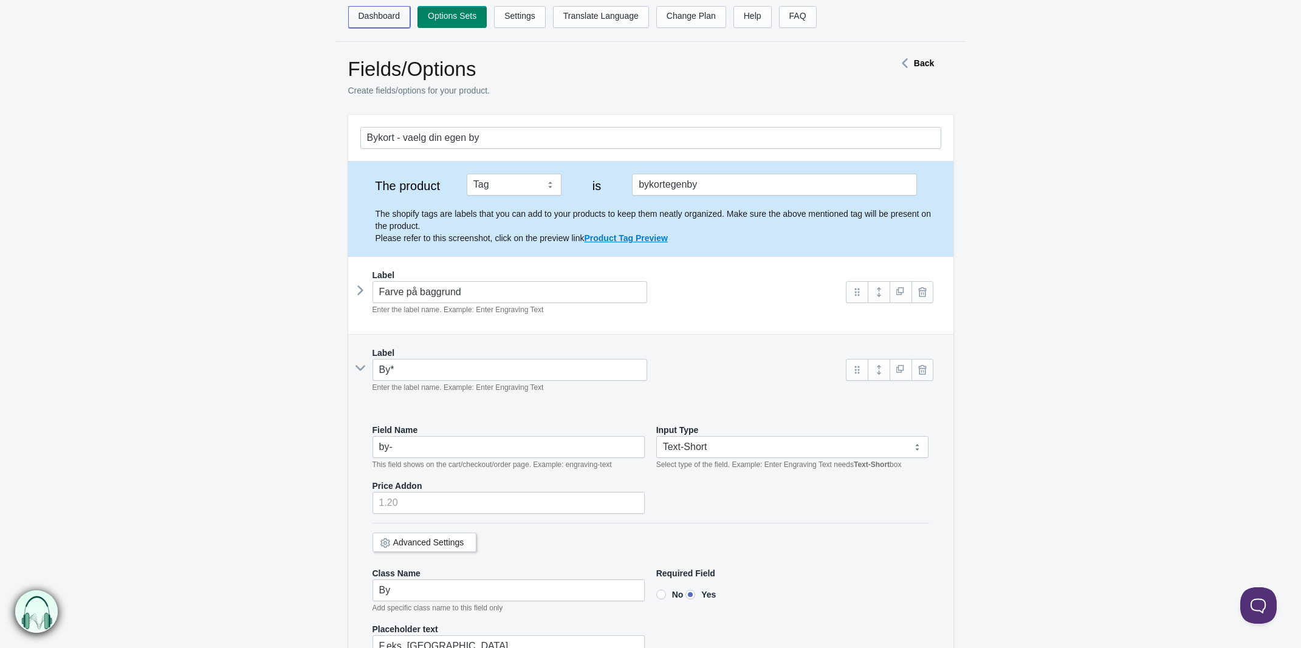
click at [365, 17] on link "Dashboard" at bounding box center [379, 17] width 63 height 22
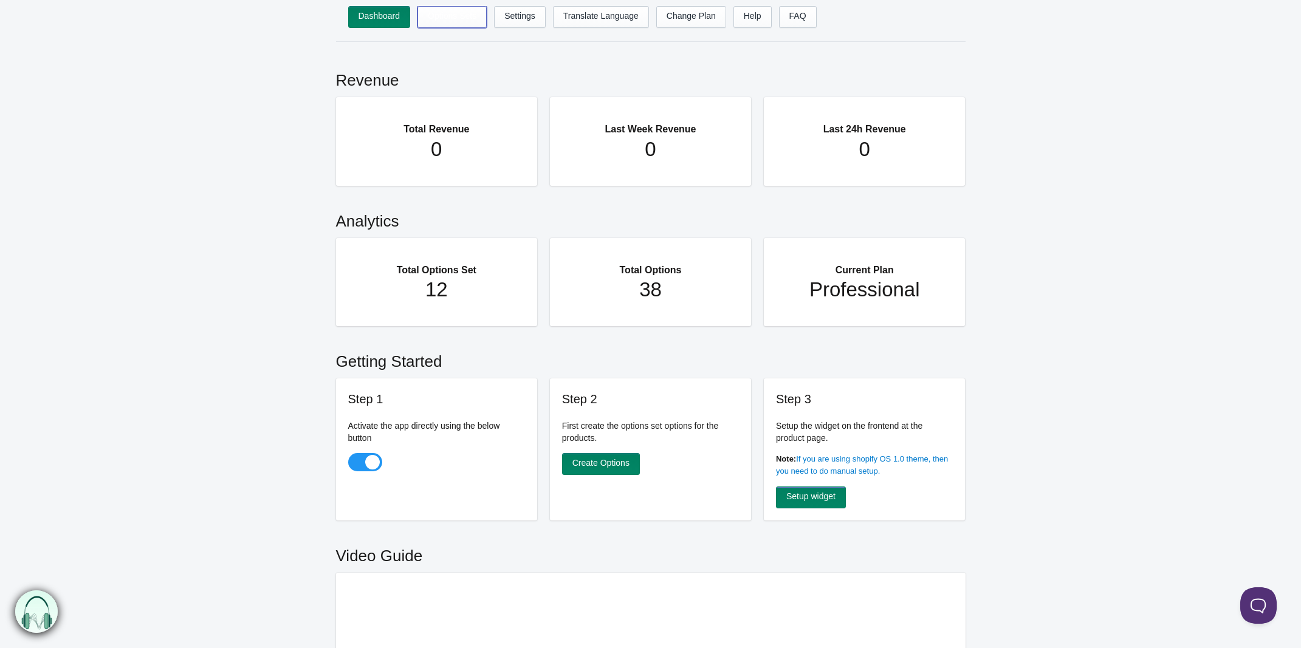
drag, startPoint x: 441, startPoint y: 17, endPoint x: 459, endPoint y: 29, distance: 21.4
click at [441, 18] on link "Options Sets" at bounding box center [451, 17] width 69 height 22
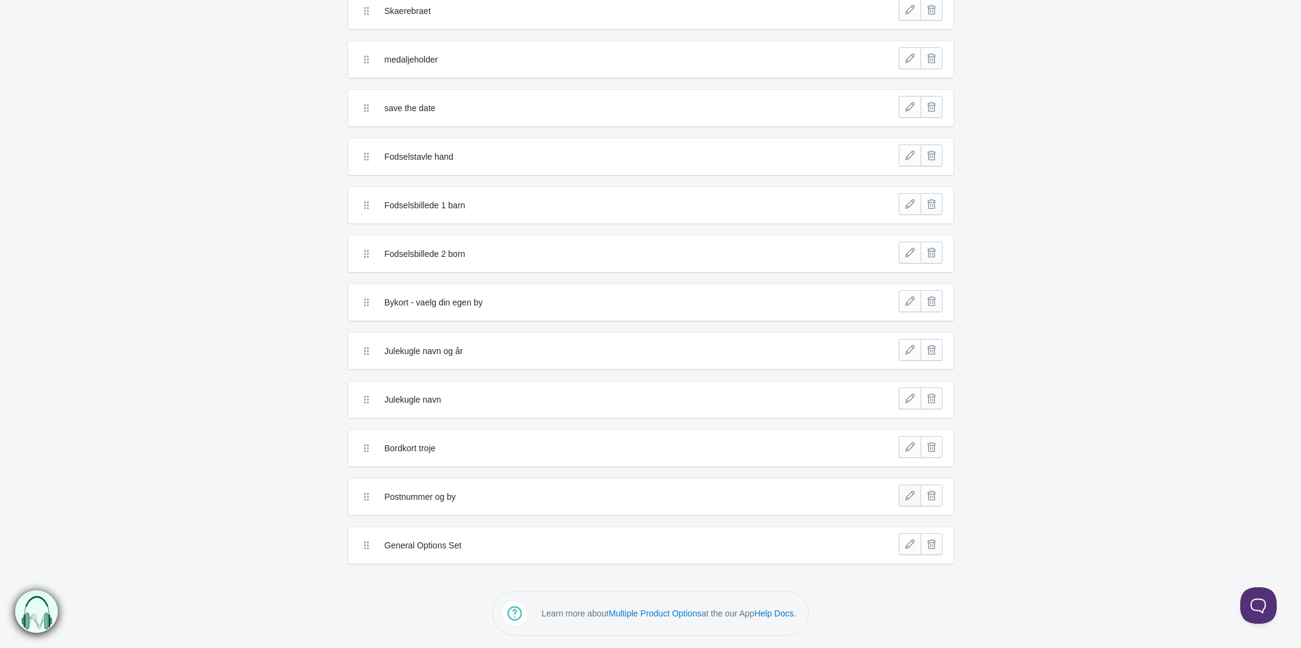
click at [915, 498] on link at bounding box center [910, 496] width 22 height 22
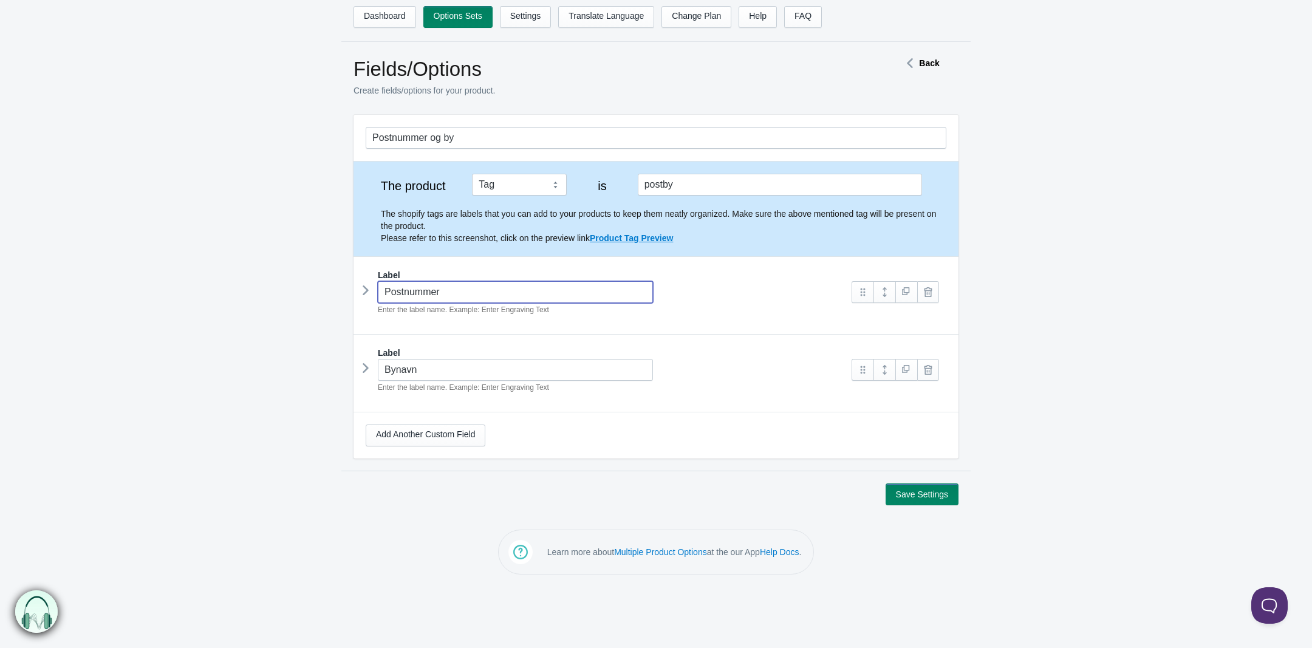
click at [468, 297] on input "Postnummer" at bounding box center [515, 292] width 275 height 22
type input "Postnummer*"
click at [435, 369] on input "Bynavn" at bounding box center [515, 370] width 275 height 22
click at [366, 291] on icon at bounding box center [366, 290] width 0 height 18
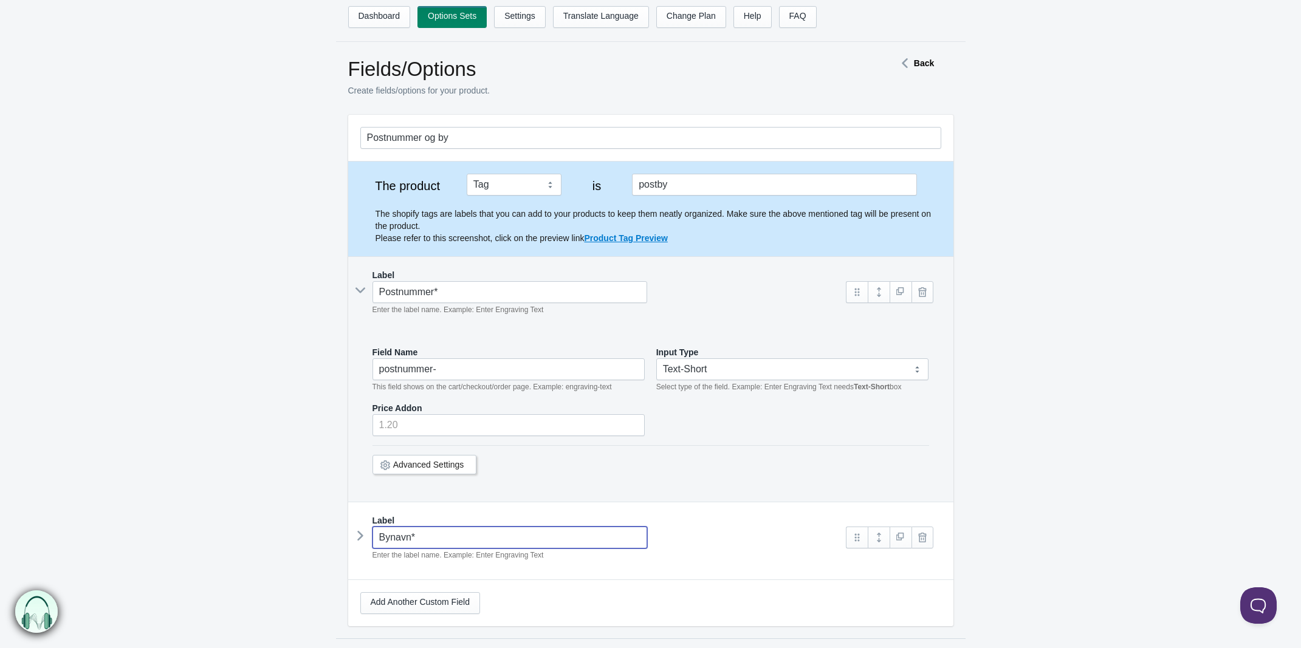
type input "Bynavn*"
click at [456, 373] on input "postnummer-" at bounding box center [508, 370] width 273 height 22
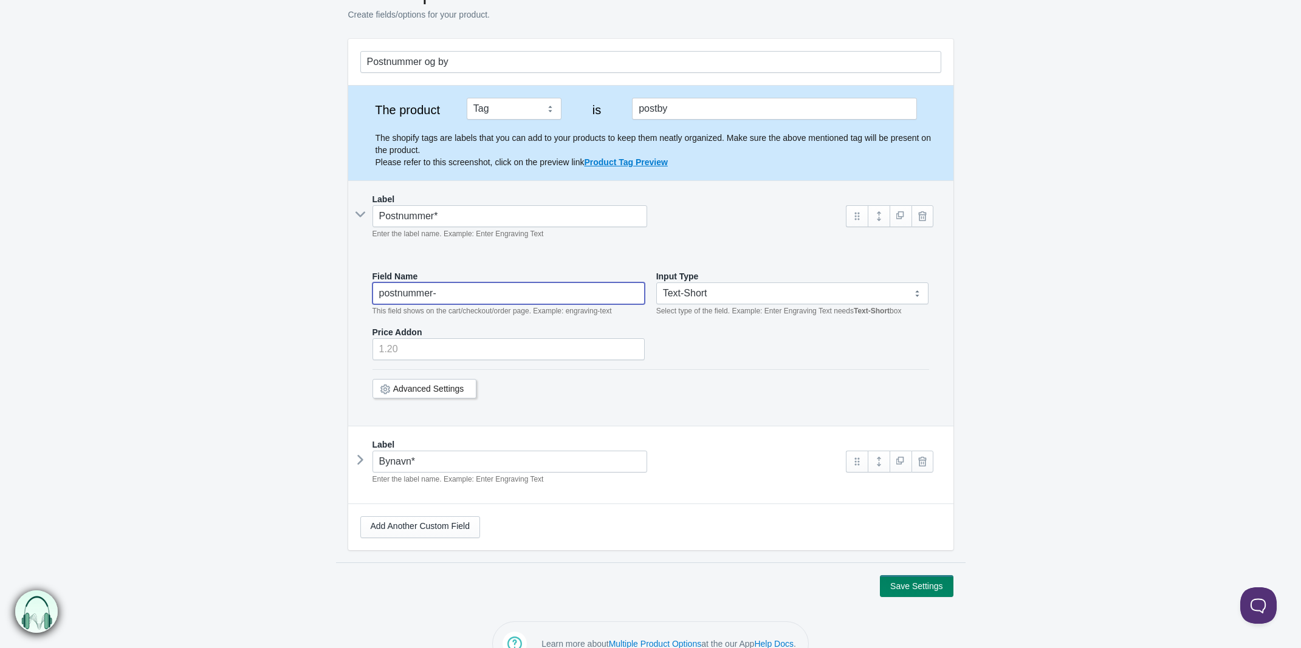
scroll to position [32, 0]
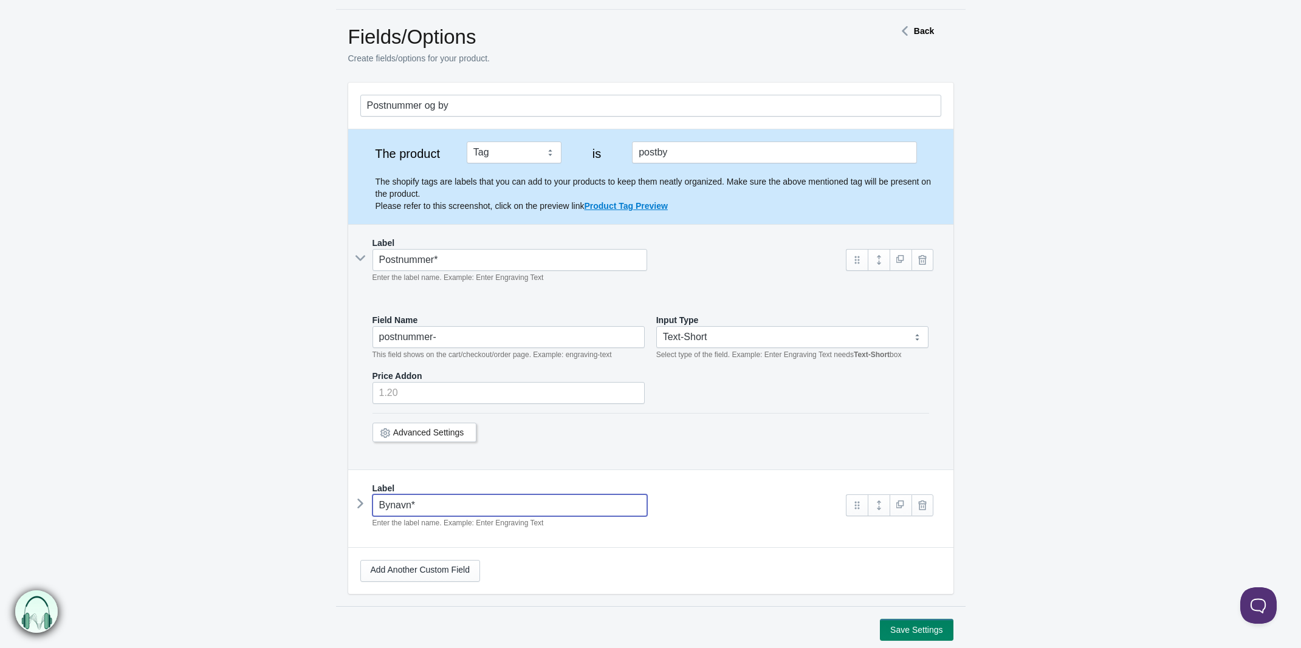
click at [433, 505] on input "Bynavn*" at bounding box center [509, 506] width 275 height 22
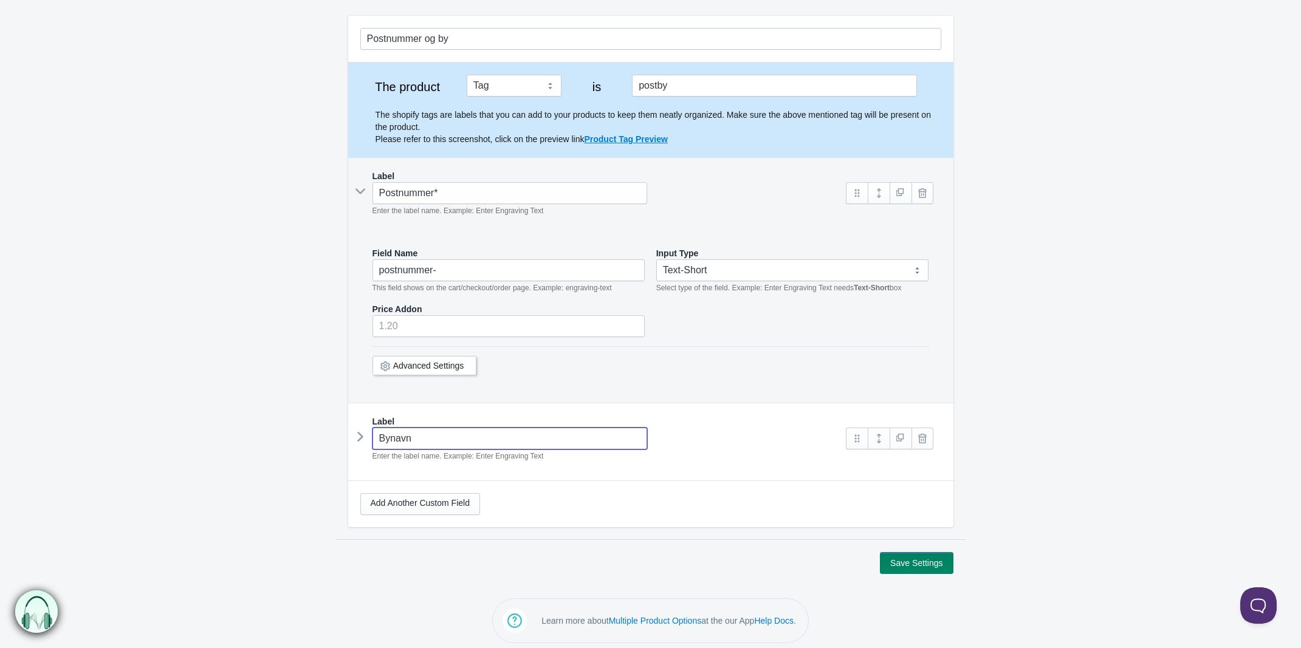
scroll to position [110, 0]
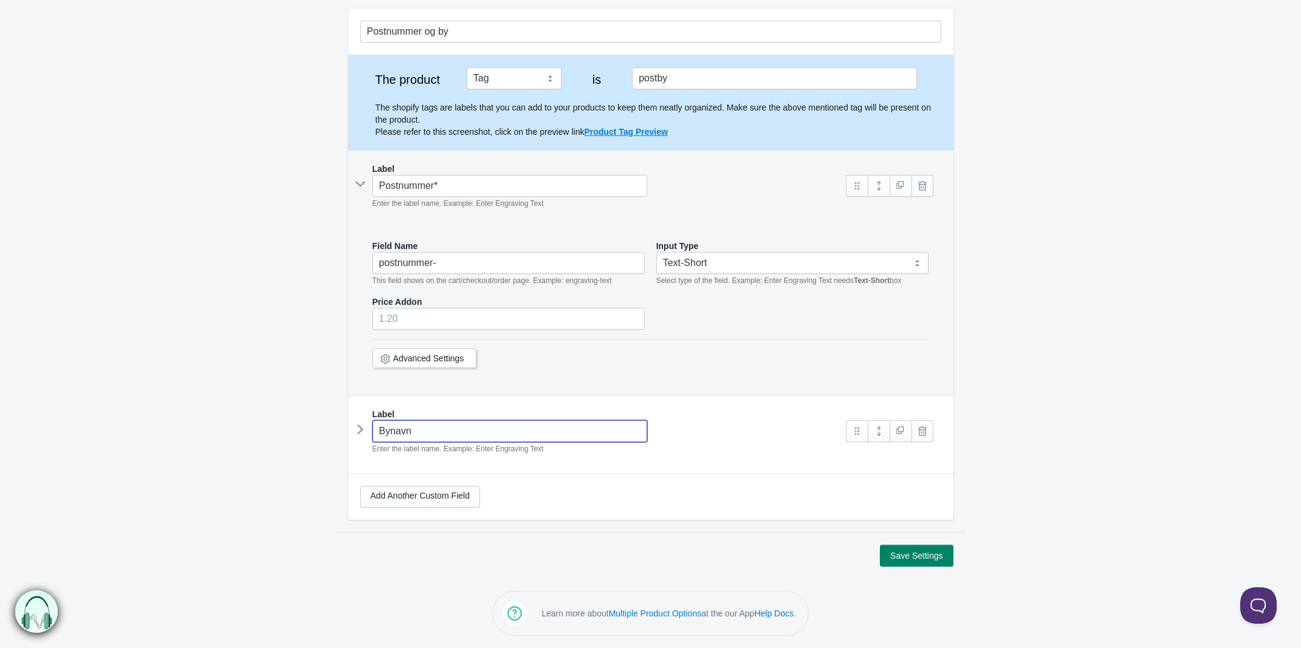
click at [419, 350] on div "Advanced Settings" at bounding box center [424, 358] width 105 height 19
click at [441, 364] on div "Advanced Settings" at bounding box center [424, 358] width 105 height 19
click at [448, 356] on link "Advanced Settings" at bounding box center [428, 359] width 71 height 10
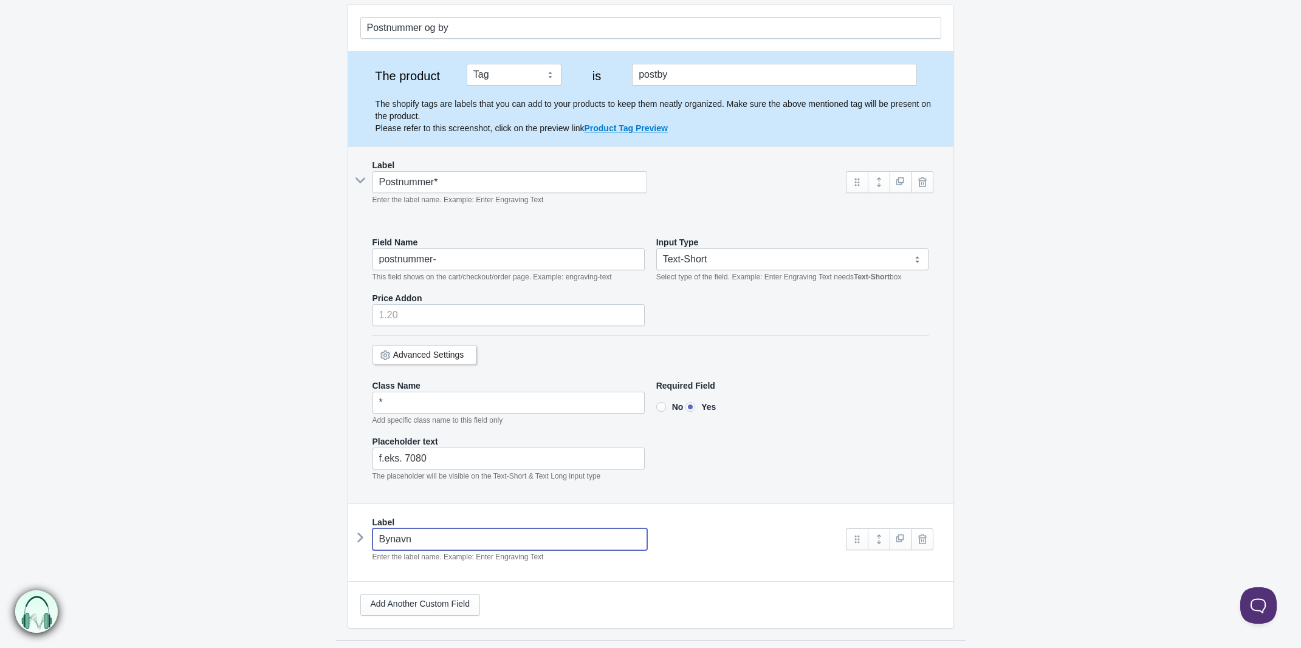
type input "Bynavn"
click at [413, 408] on input"] "*" at bounding box center [508, 403] width 273 height 22
type input"] "B"
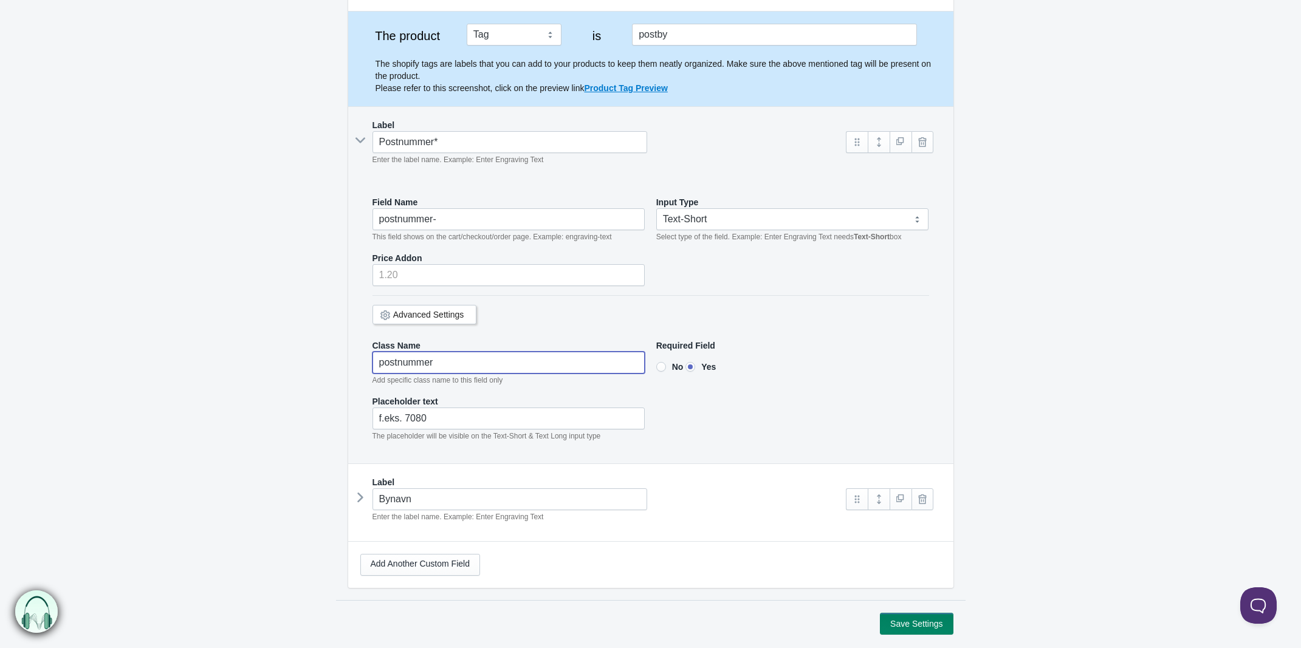
scroll to position [222, 0]
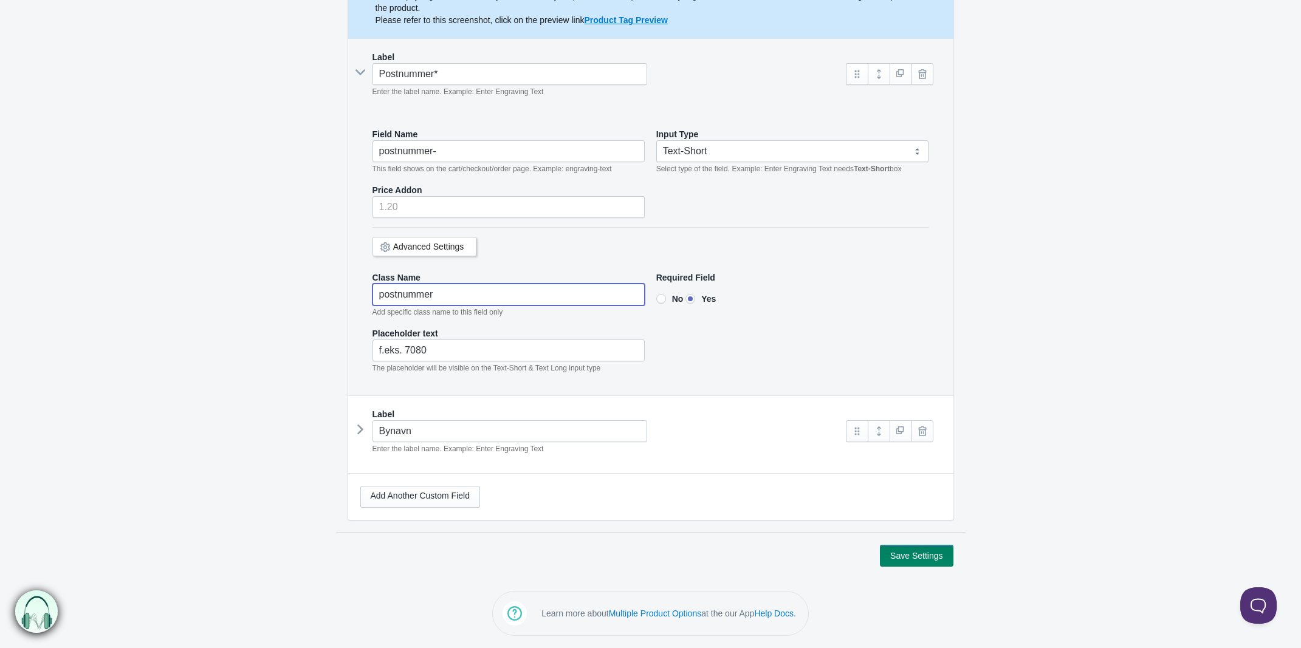
click at [360, 424] on icon at bounding box center [360, 429] width 0 height 18
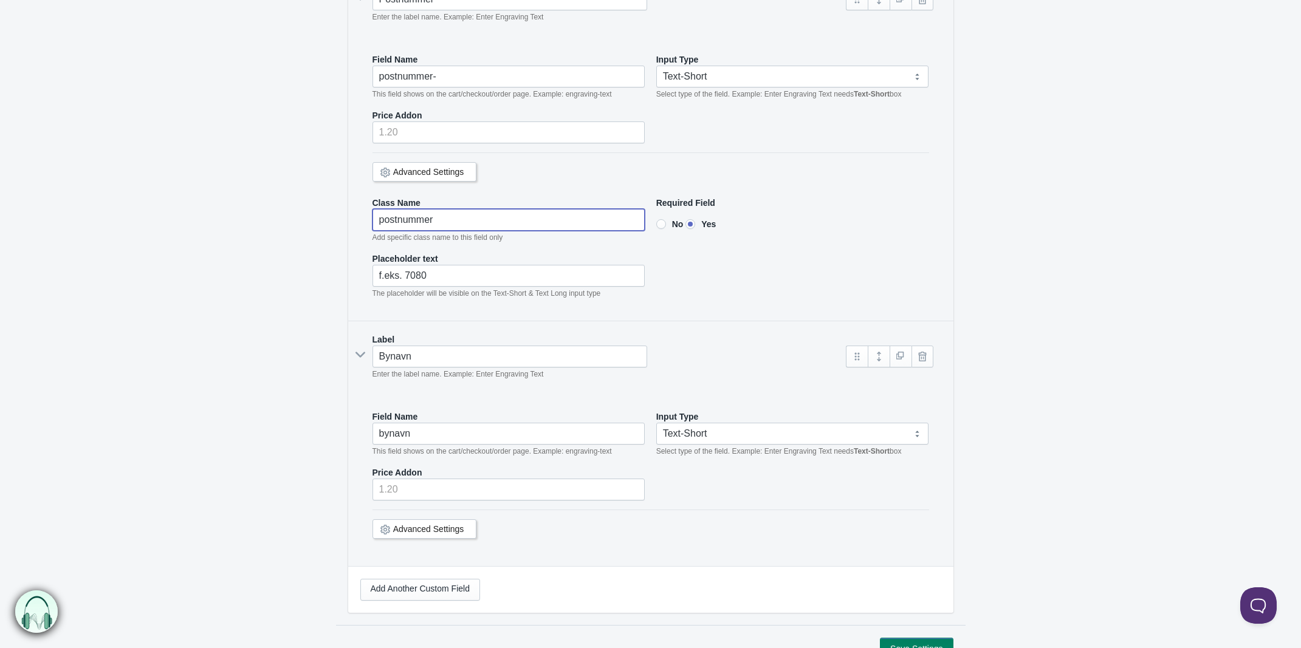
click at [405, 534] on link "Advanced Settings" at bounding box center [428, 529] width 71 height 10
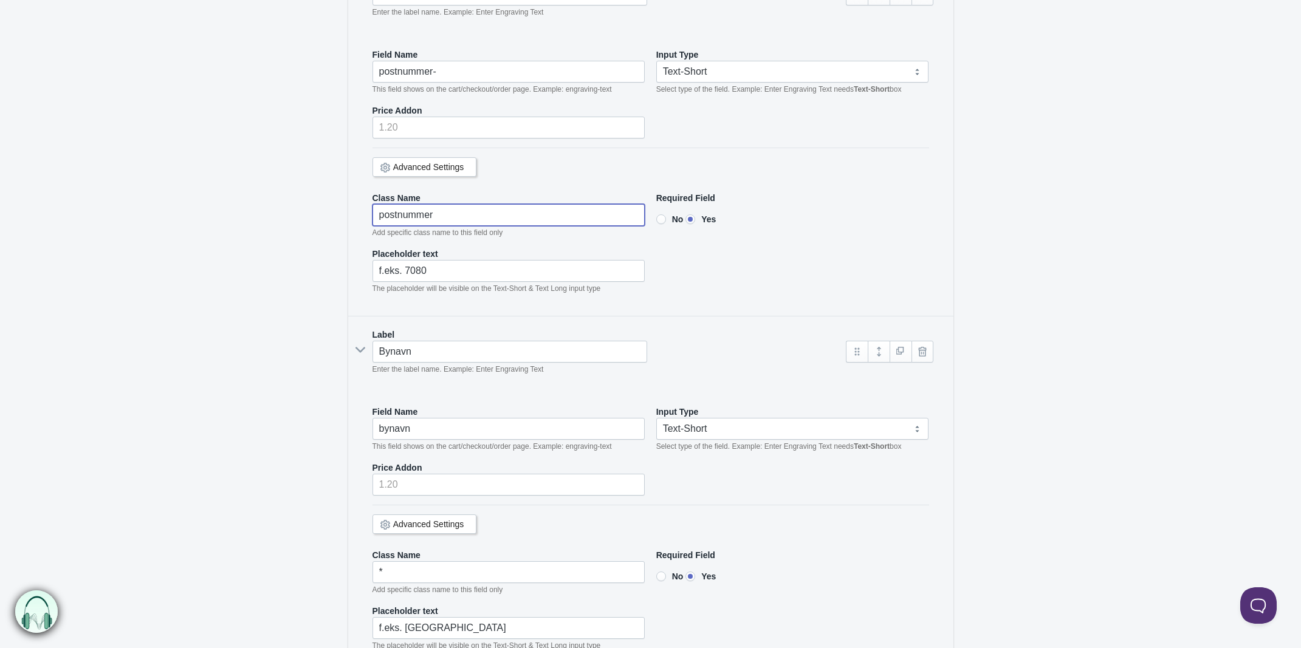
scroll to position [298, 0]
type input"] "postnummer"
click at [426, 436] on input "bynavn" at bounding box center [508, 428] width 273 height 22
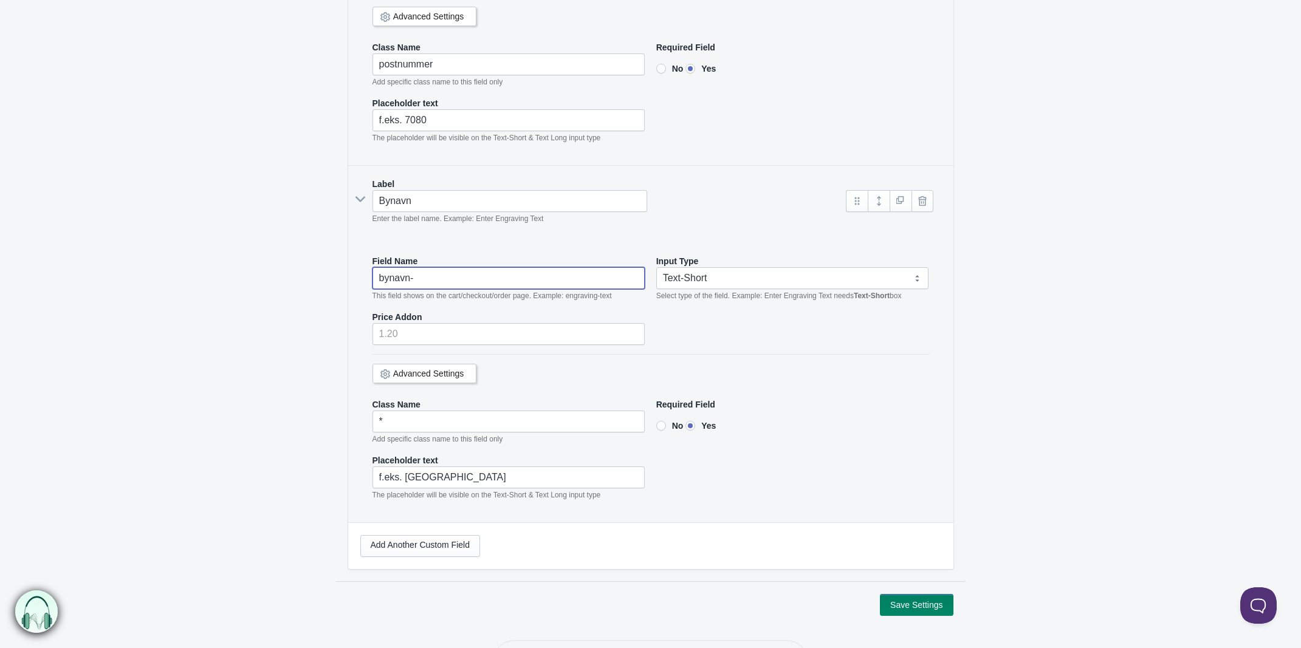
scroll to position [450, 0]
type input "bynavn-"
click at [399, 427] on input"] "*" at bounding box center [508, 421] width 273 height 22
drag, startPoint x: 414, startPoint y: 423, endPoint x: 180, endPoint y: 392, distance: 235.4
click at [182, 392] on form "Postnummer og by The product Tag Vendor Type URL Handle All Products is postby …" at bounding box center [650, 140] width 1301 height 950
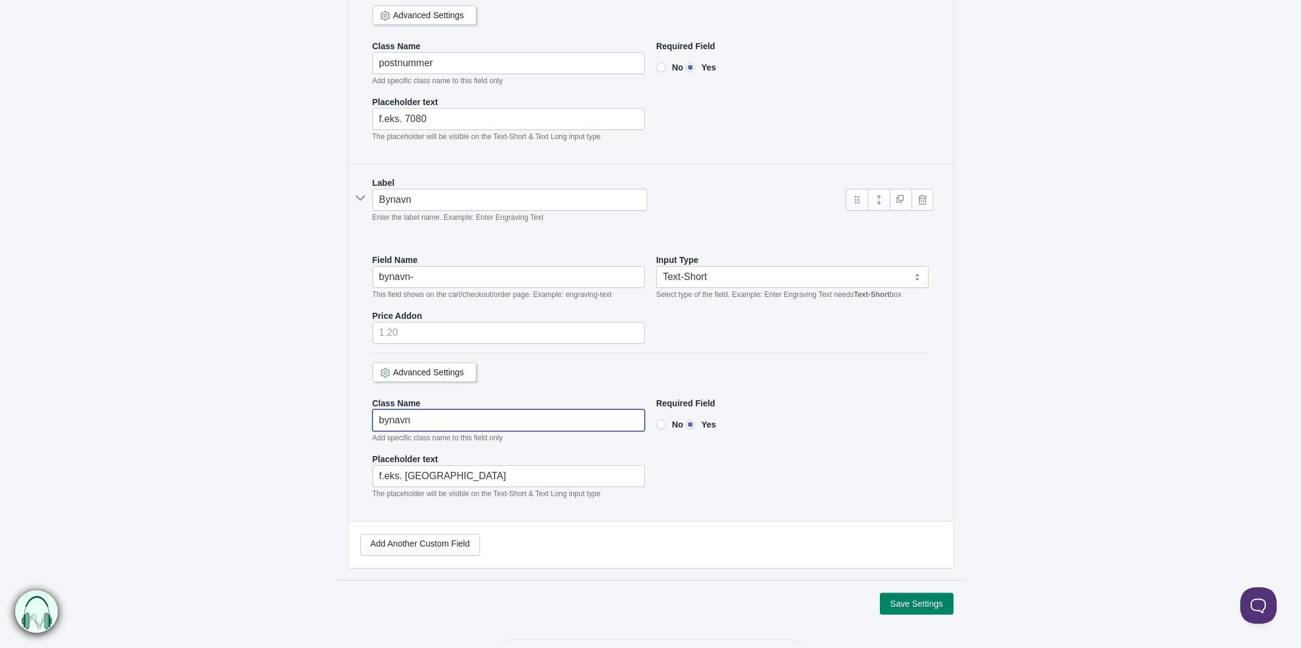
type input"] "bynavn"
click at [921, 609] on button "Save Settings" at bounding box center [916, 604] width 73 height 22
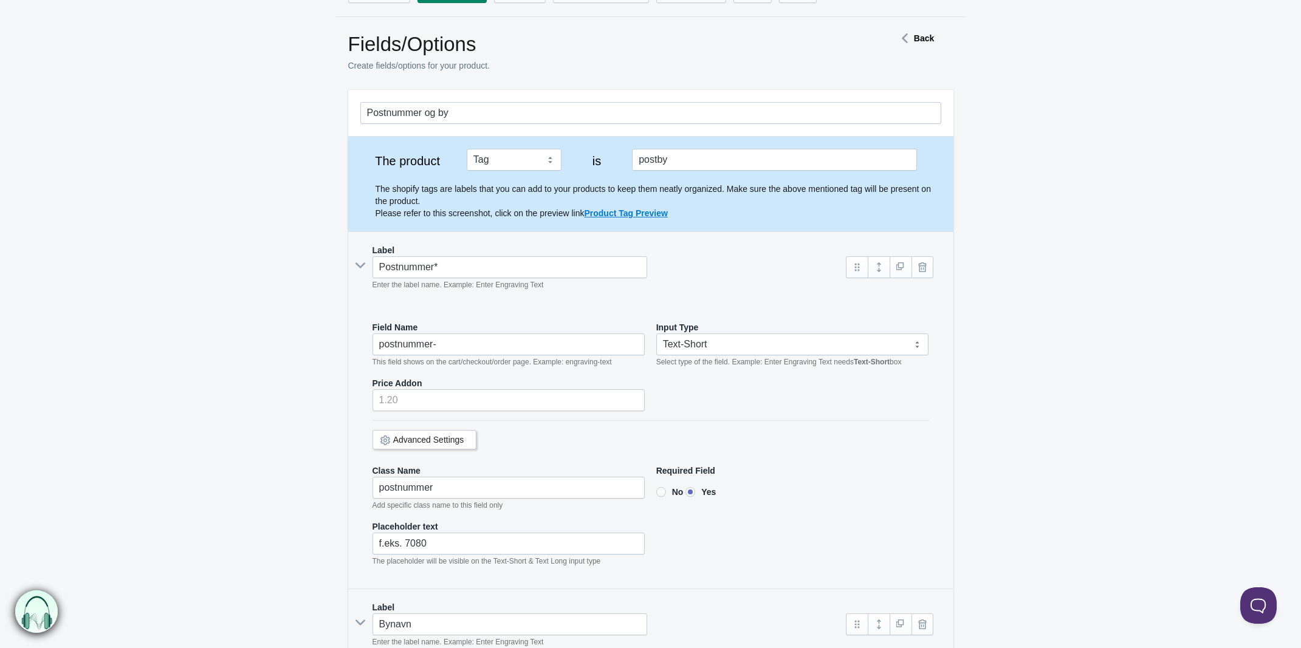
scroll to position [0, 0]
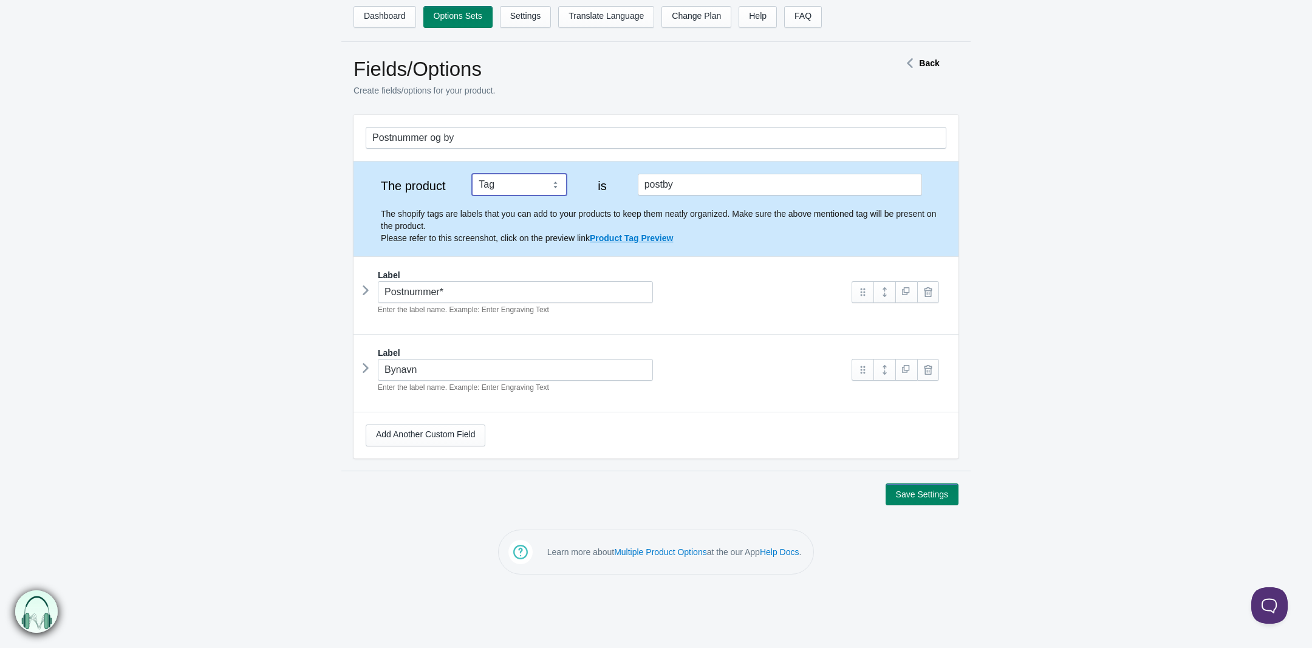
click at [526, 184] on select "Tag Vendor Type URL Handle All Products" at bounding box center [519, 185] width 95 height 22
click at [205, 261] on form "Postnummer og by The product Tag Vendor Type URL Handle All Products is postby …" at bounding box center [656, 310] width 1312 height 391
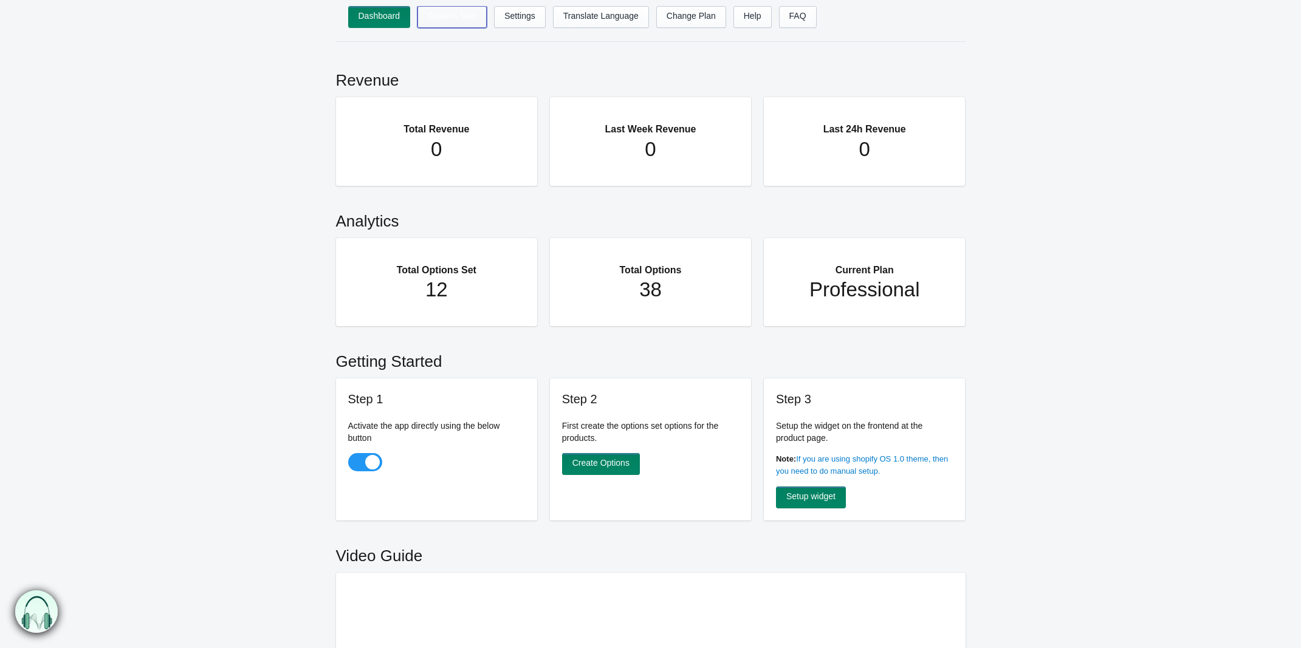
drag, startPoint x: 450, startPoint y: 12, endPoint x: 477, endPoint y: 21, distance: 28.6
click at [450, 12] on link "Options Sets" at bounding box center [451, 17] width 69 height 22
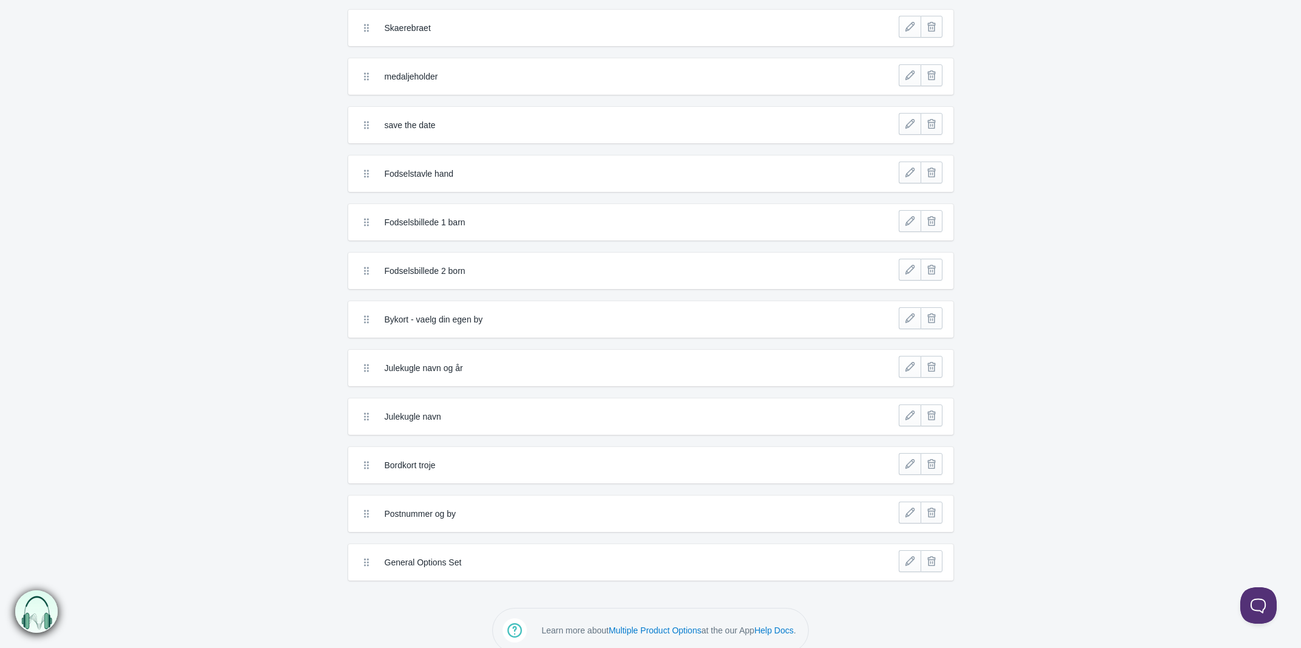
scroll to position [119, 0]
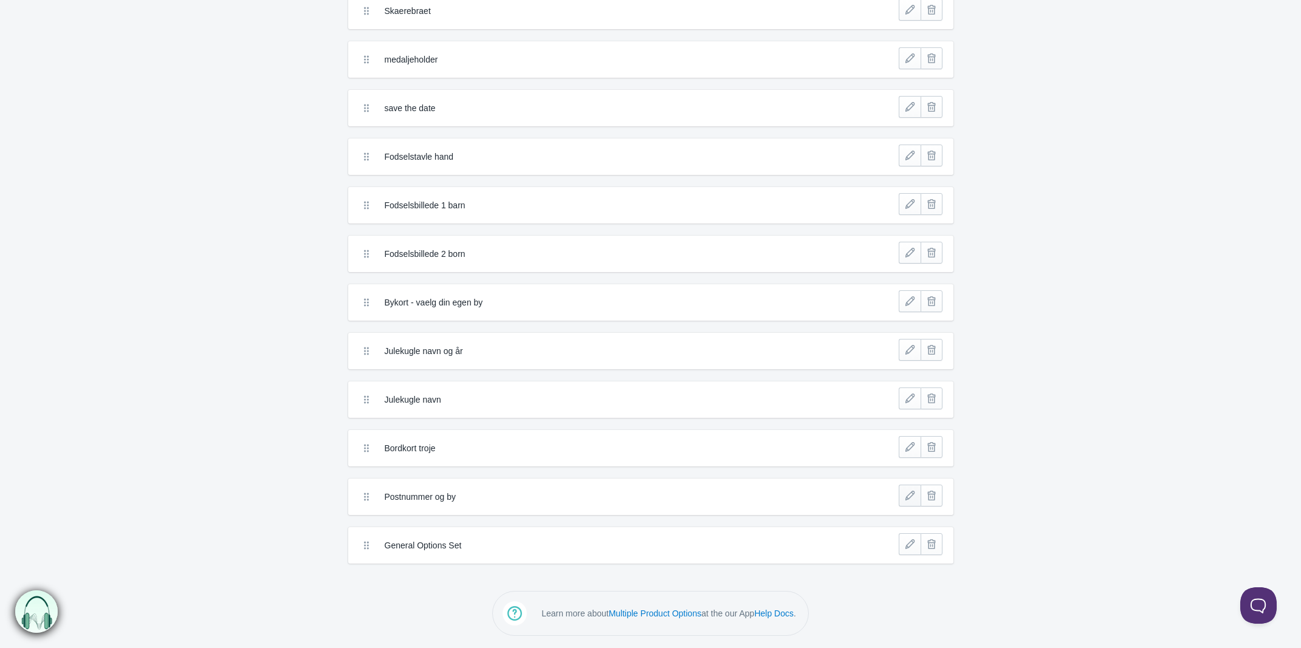
click at [910, 492] on link at bounding box center [910, 496] width 22 height 22
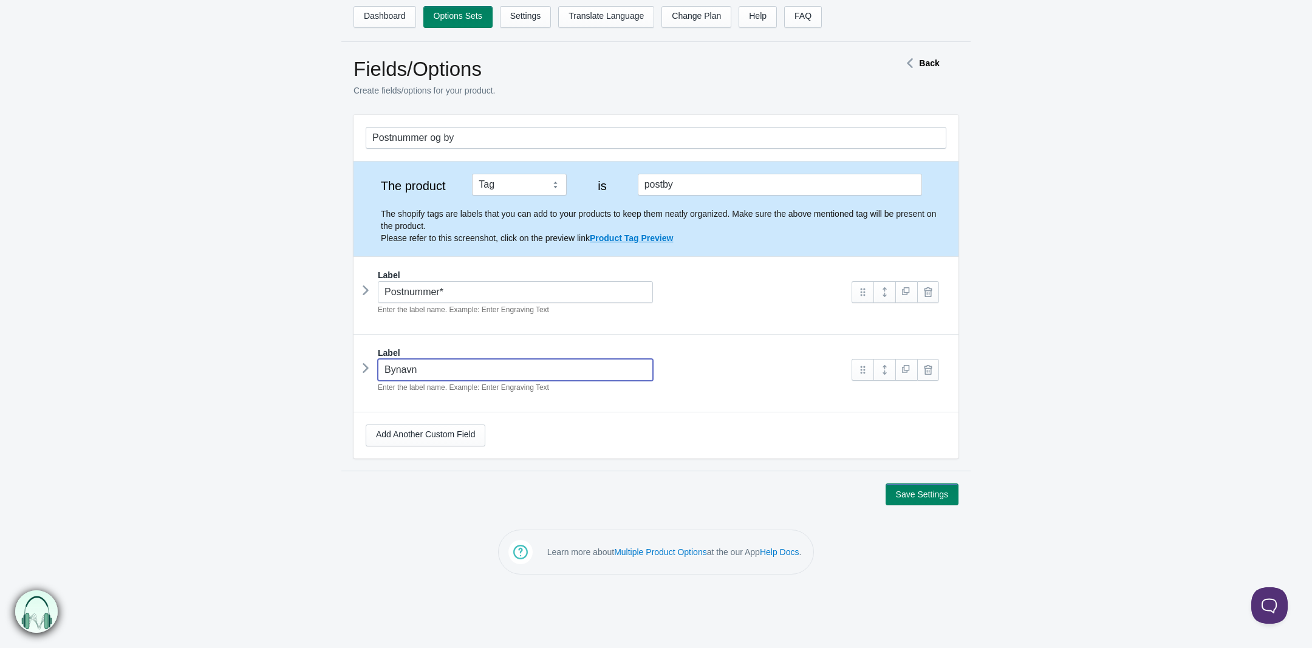
click at [441, 368] on input "Bynavn" at bounding box center [515, 370] width 275 height 22
type input "Bynavn*"
click at [919, 498] on button "Save Settings" at bounding box center [922, 495] width 73 height 22
click at [366, 369] on icon at bounding box center [366, 368] width 0 height 18
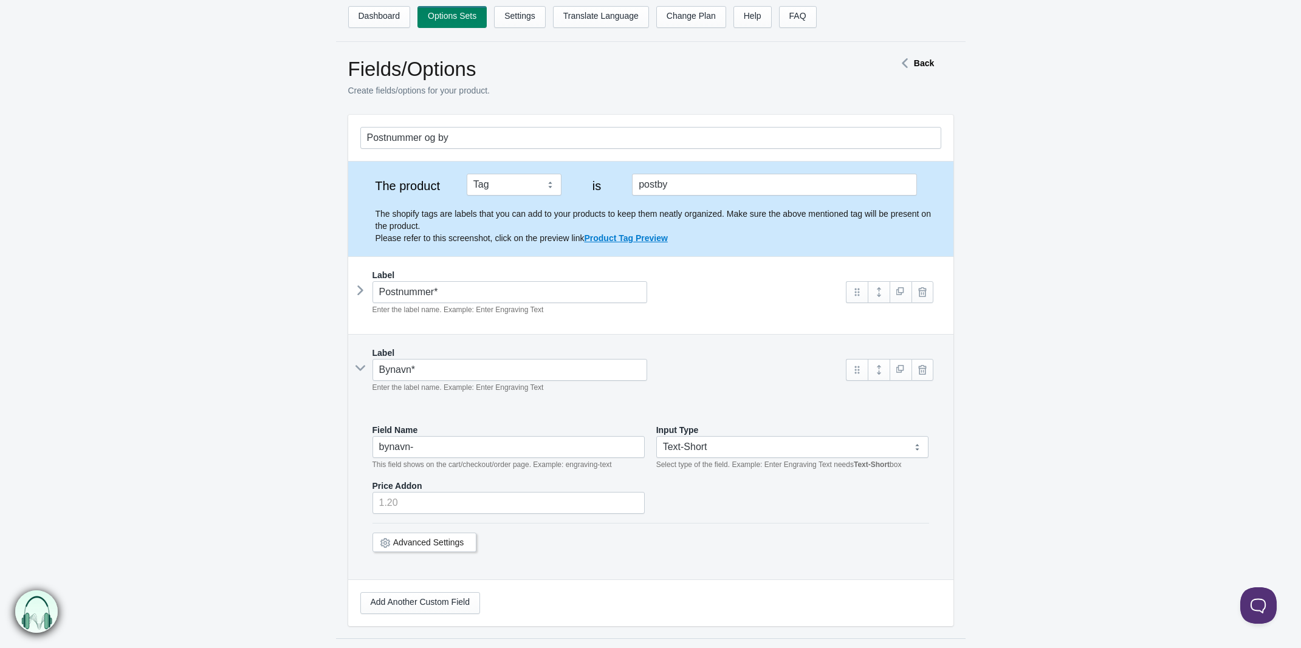
click at [426, 546] on link "Advanced Settings" at bounding box center [428, 543] width 71 height 10
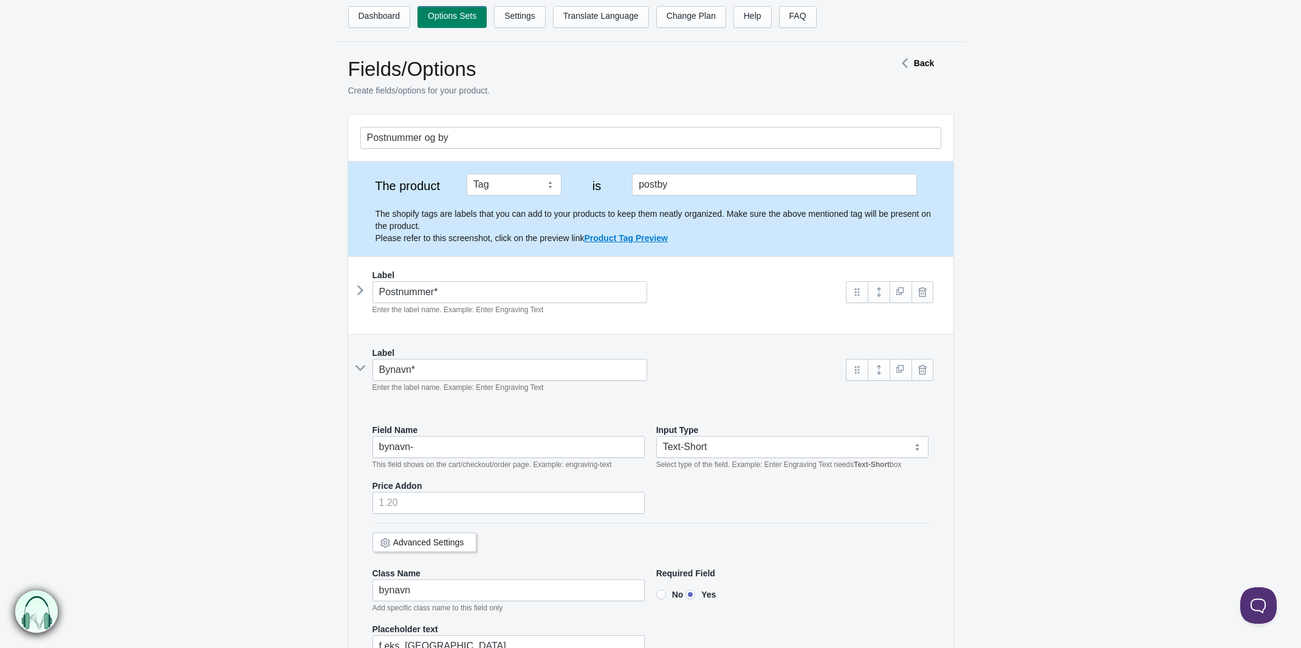
click at [360, 290] on icon at bounding box center [360, 290] width 0 height 18
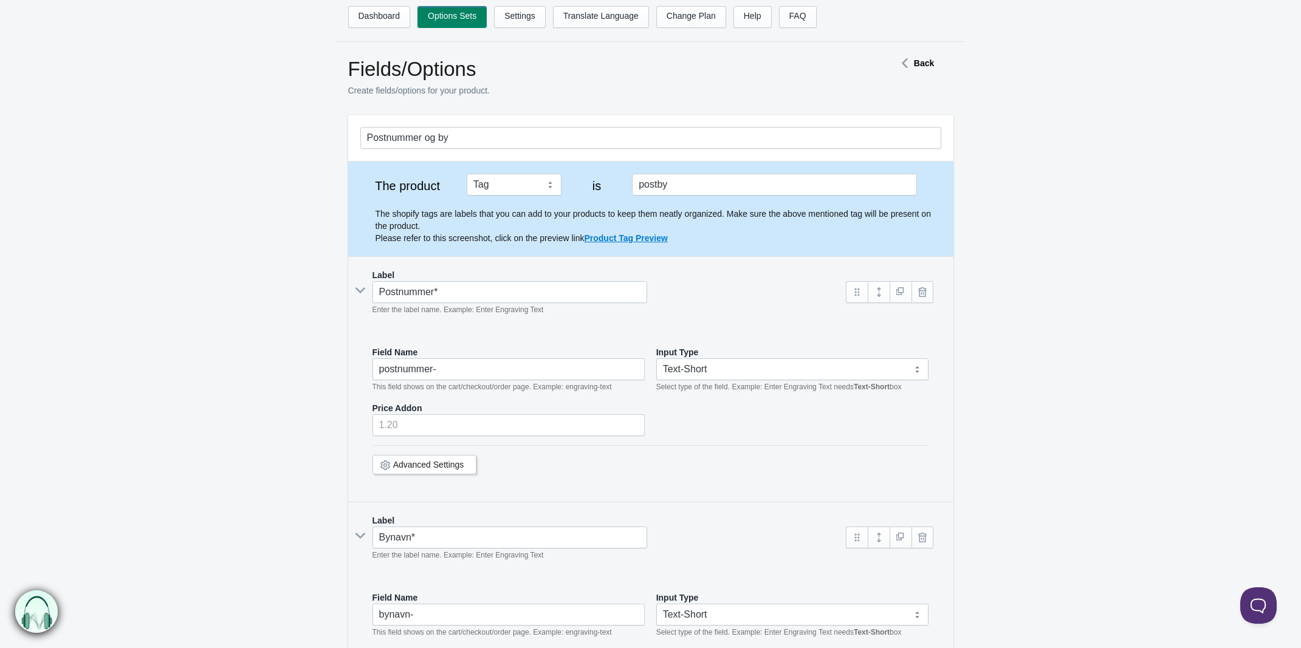
click at [436, 467] on link "Advanced Settings" at bounding box center [428, 465] width 71 height 10
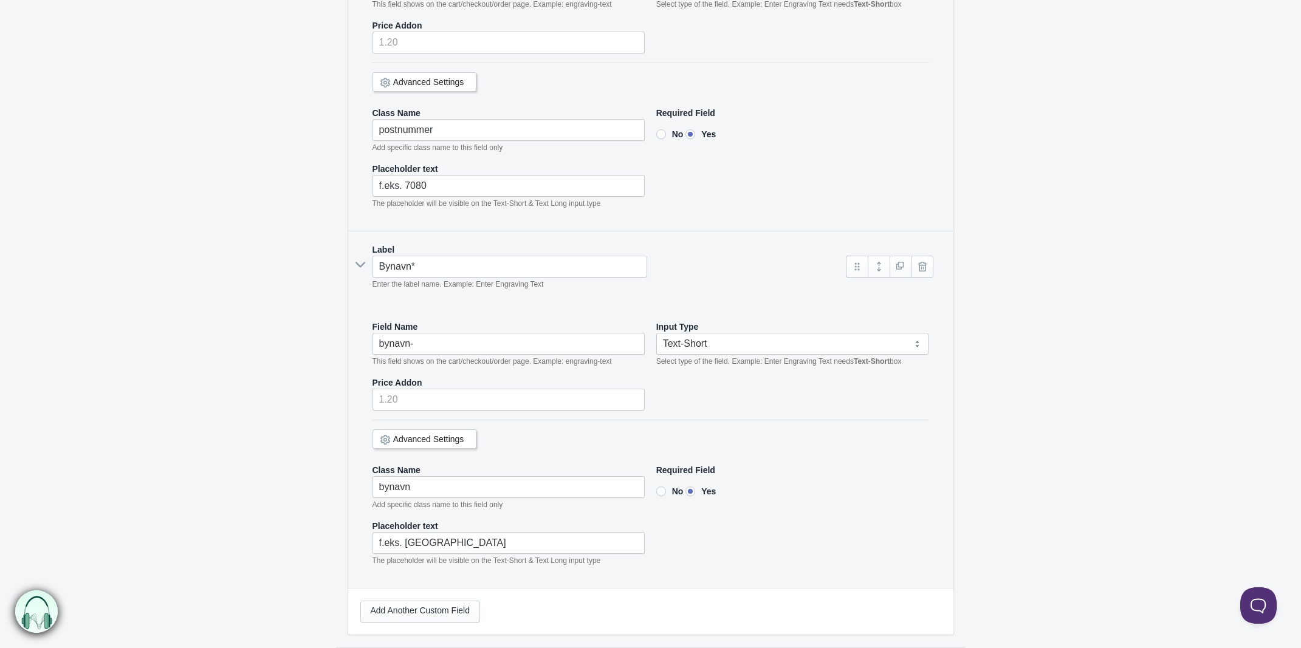
scroll to position [504, 0]
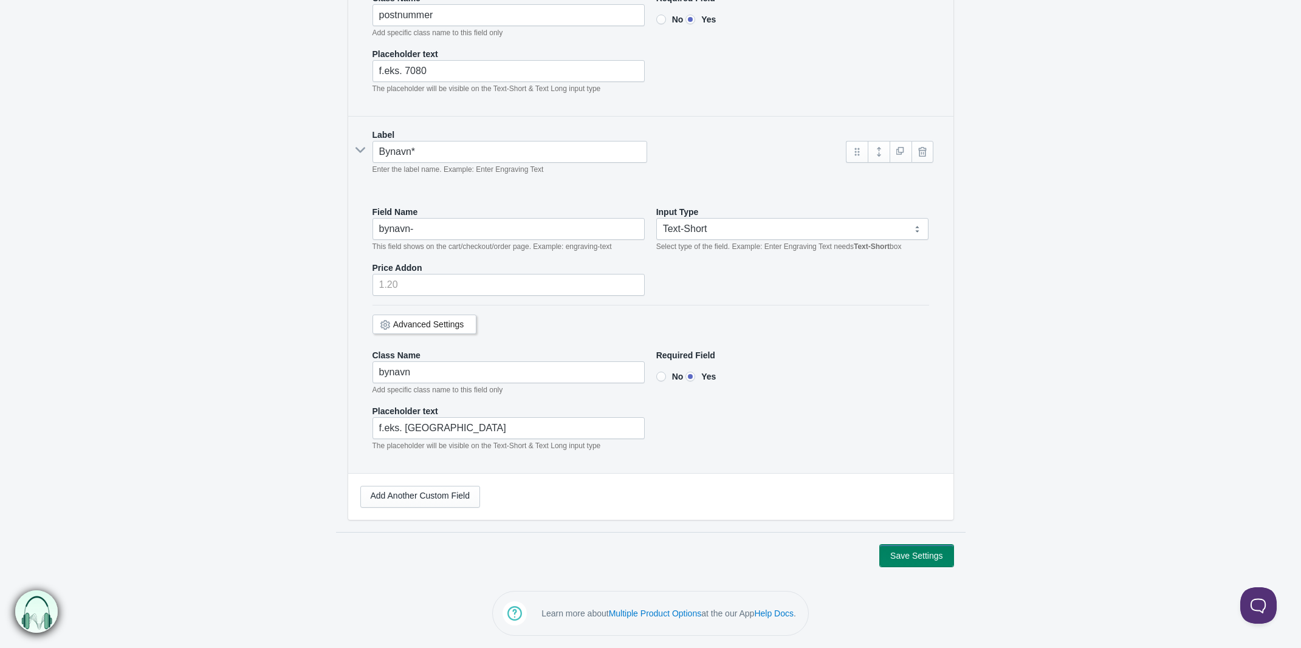
click at [922, 558] on button "Save Settings" at bounding box center [916, 556] width 73 height 22
